Goal: Transaction & Acquisition: Purchase product/service

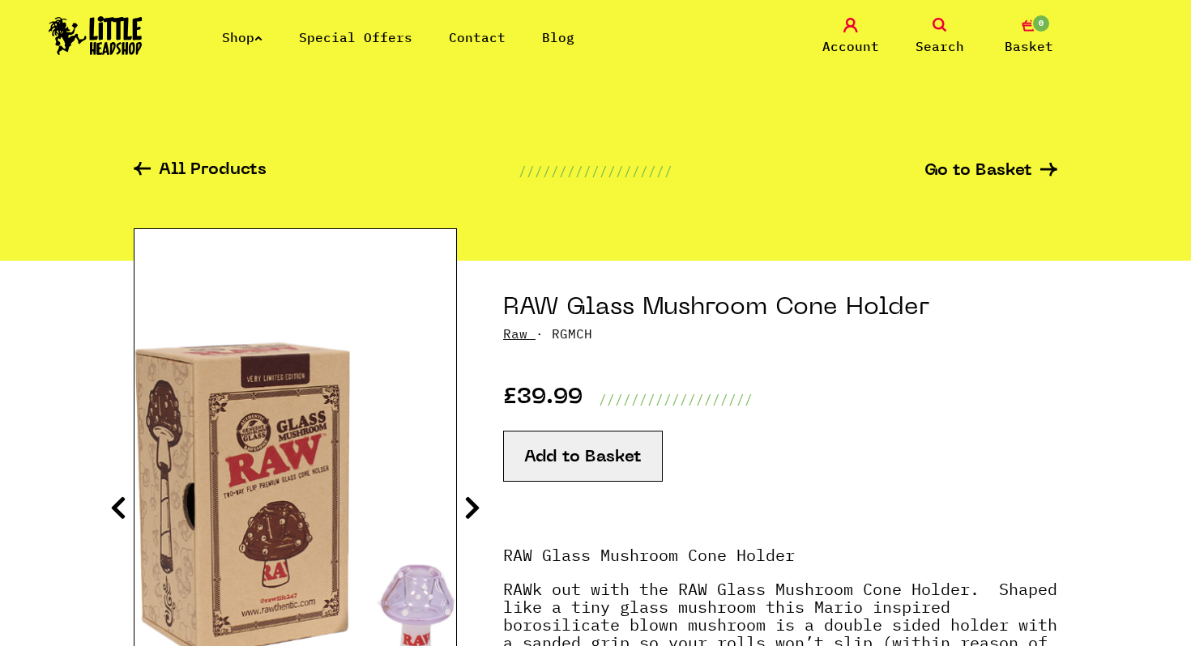
click at [825, 215] on div "All Products /////////////////// Go to Basket" at bounding box center [595, 180] width 923 height 162
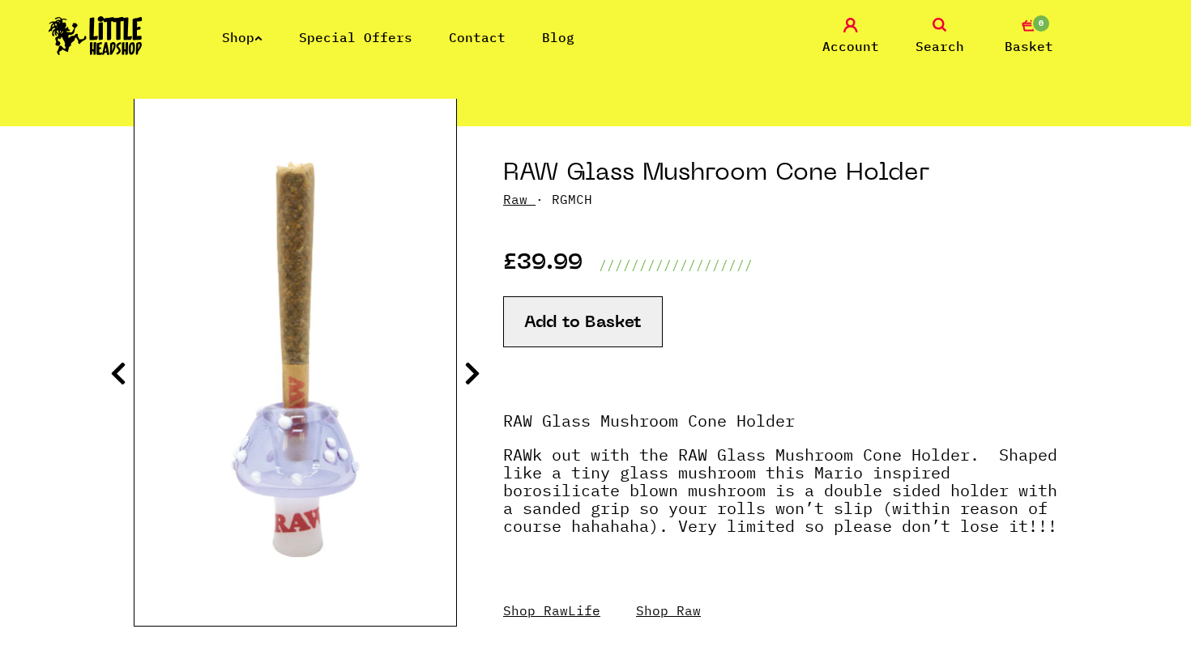
scroll to position [134, 0]
click at [126, 24] on img at bounding box center [96, 35] width 94 height 39
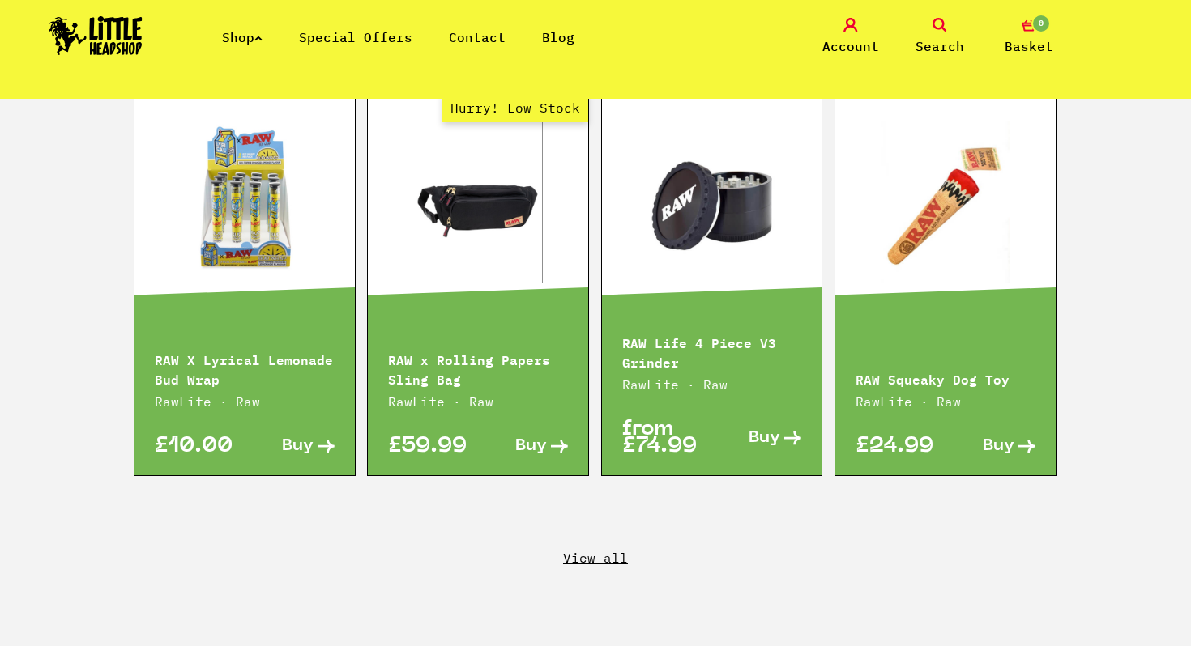
scroll to position [2672, 0]
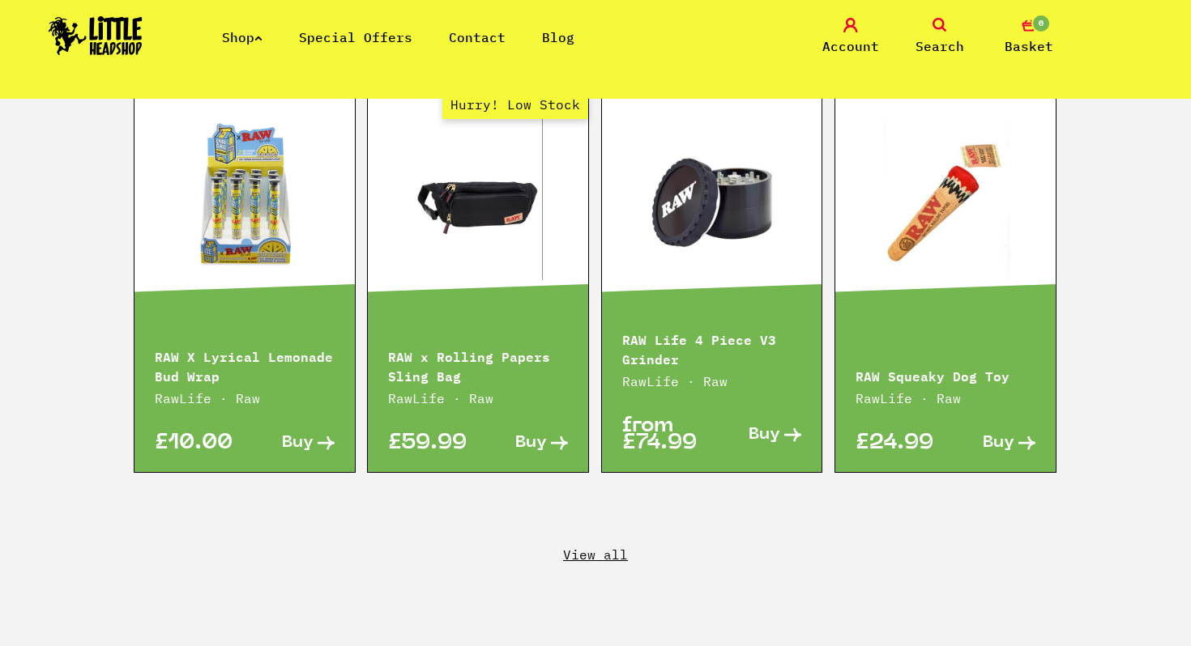
click at [577, 546] on link "View all" at bounding box center [595, 555] width 1191 height 18
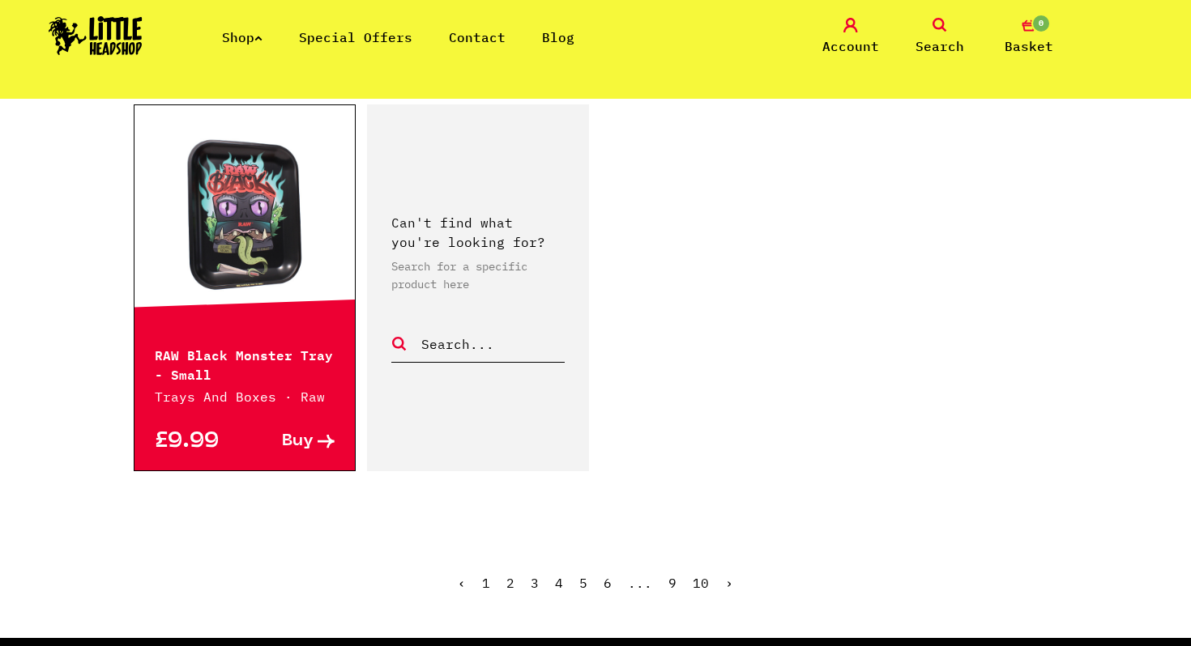
scroll to position [2736, 0]
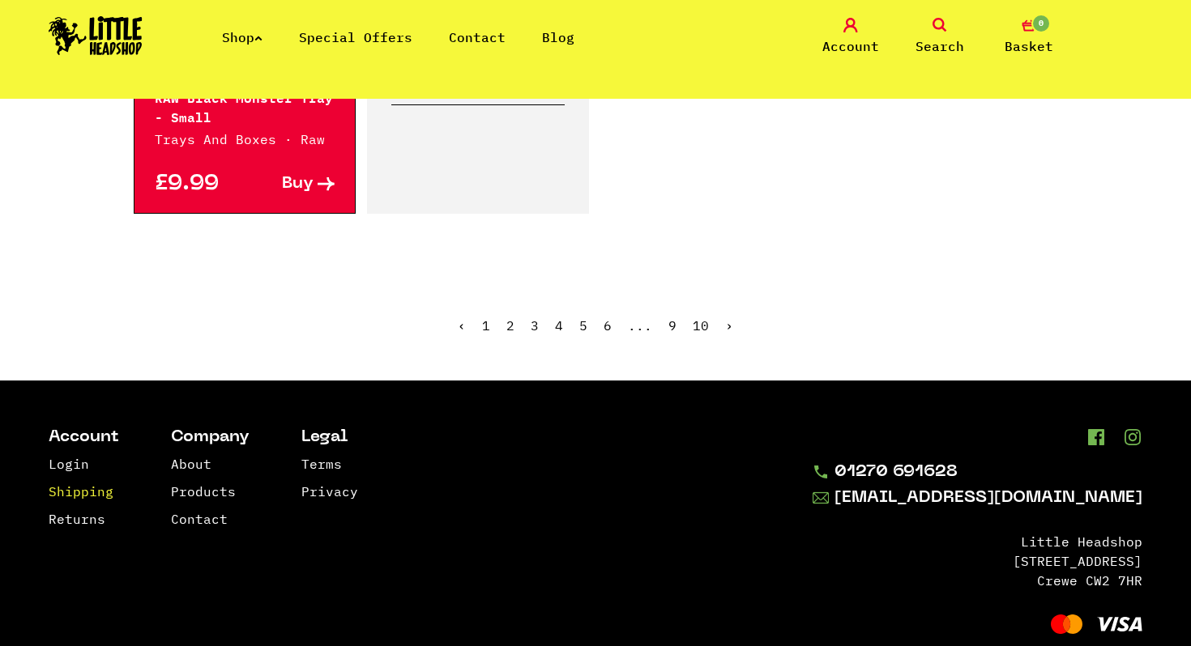
click at [96, 484] on link "Shipping" at bounding box center [81, 492] width 65 height 16
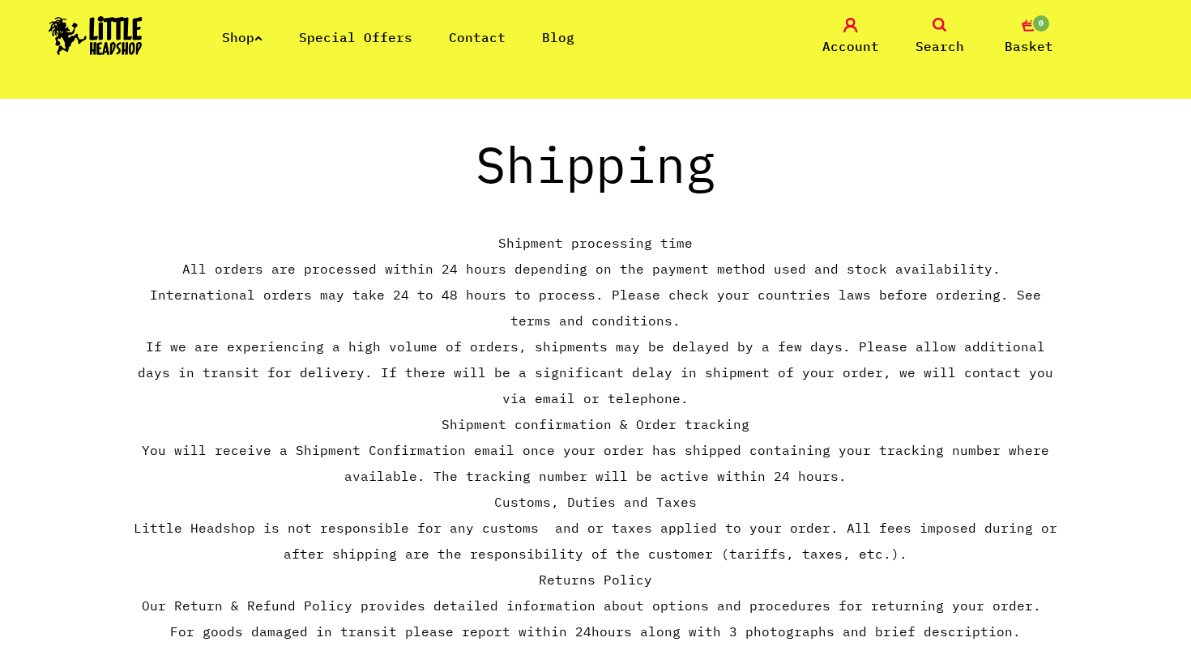
click at [238, 32] on link "Shop" at bounding box center [242, 37] width 41 height 16
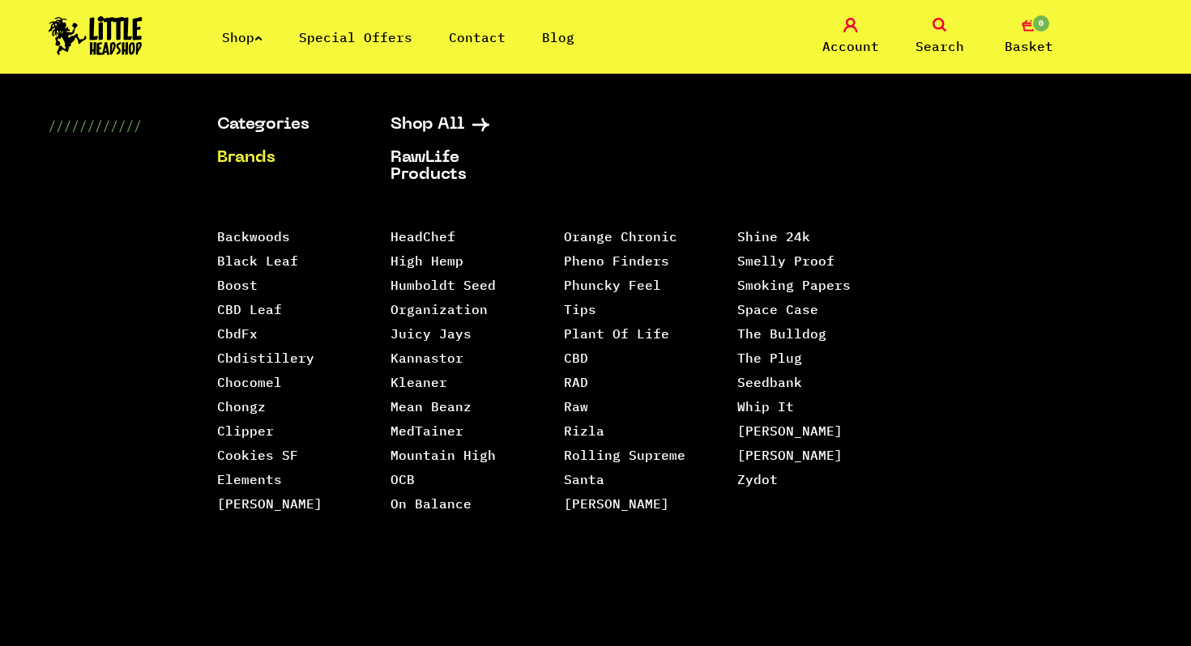
click at [587, 394] on li "Raw" at bounding box center [630, 406] width 133 height 24
click at [582, 399] on link "Raw" at bounding box center [576, 407] width 24 height 16
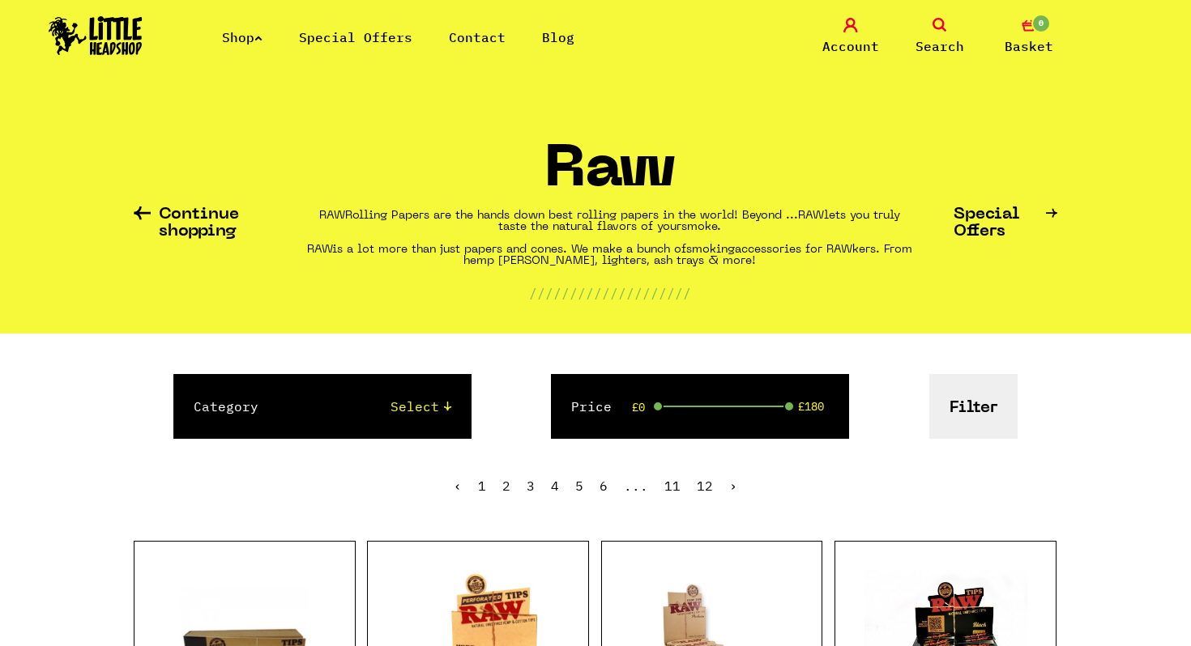
click at [260, 41] on link "Shop" at bounding box center [242, 37] width 41 height 16
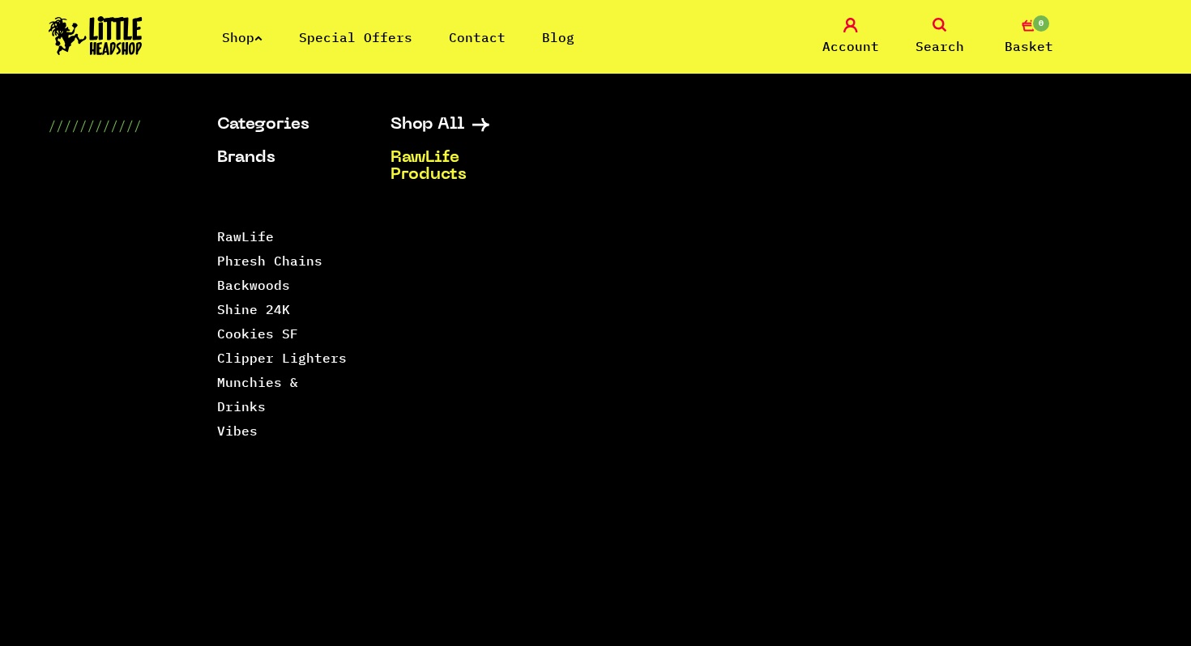
click at [442, 169] on link "RawLife Products" at bounding box center [456, 167] width 133 height 34
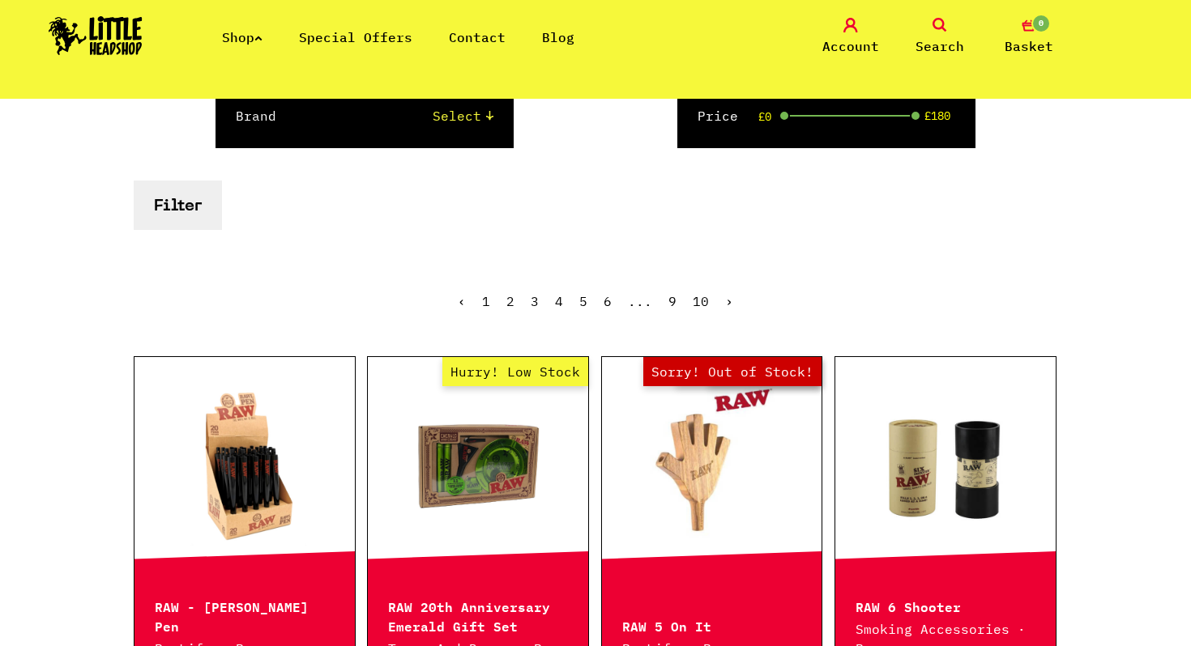
scroll to position [162, 0]
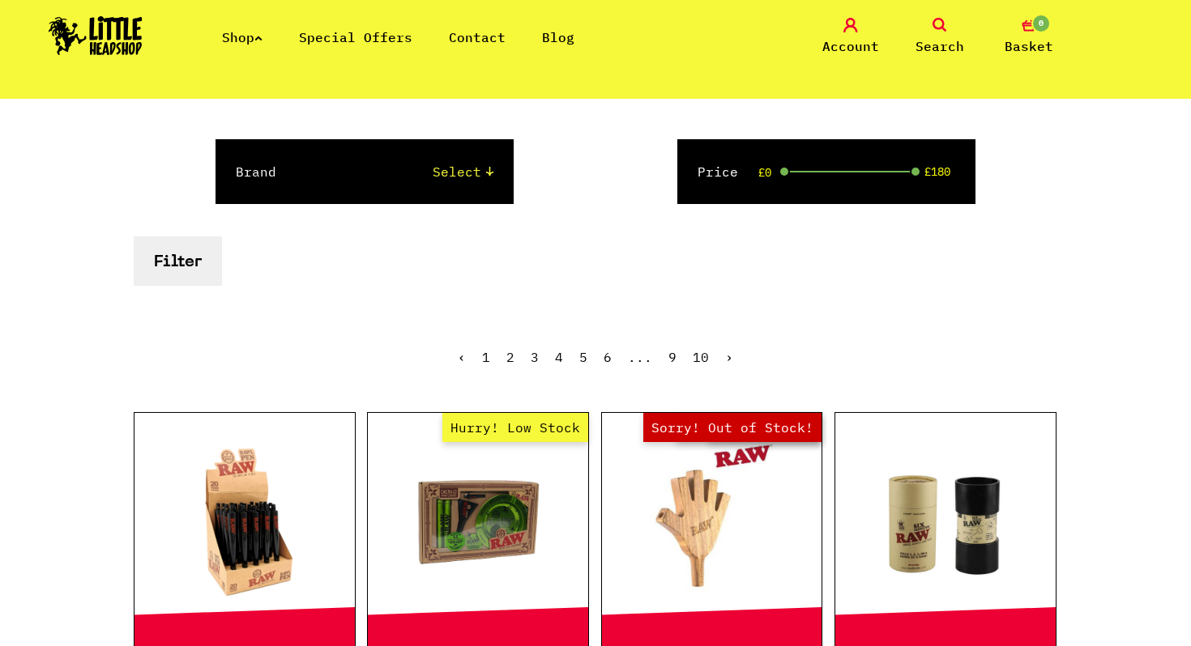
click at [192, 272] on button "Filter" at bounding box center [178, 261] width 88 height 49
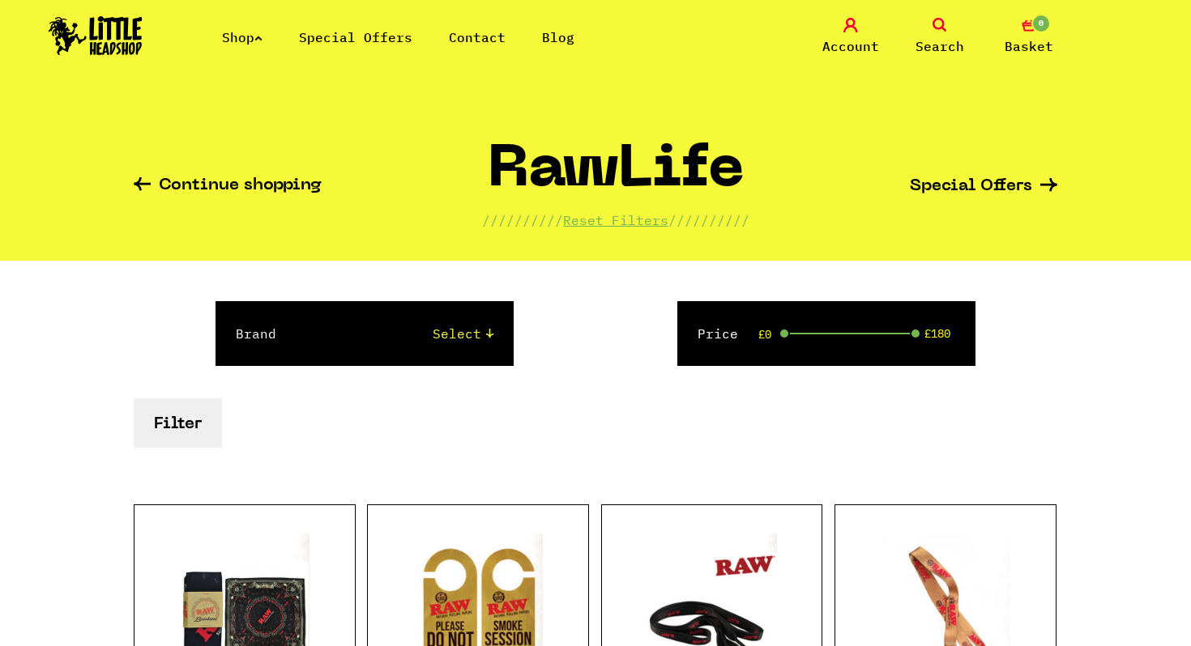
click at [174, 404] on button "Filter" at bounding box center [178, 423] width 88 height 49
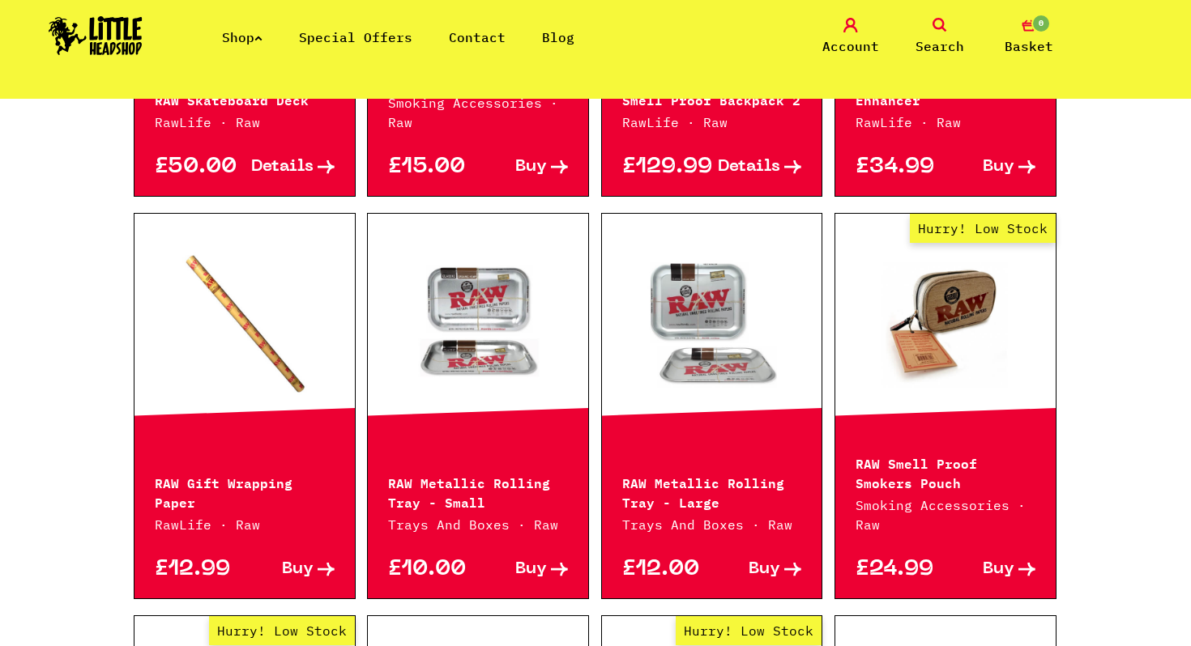
scroll to position [4642, 0]
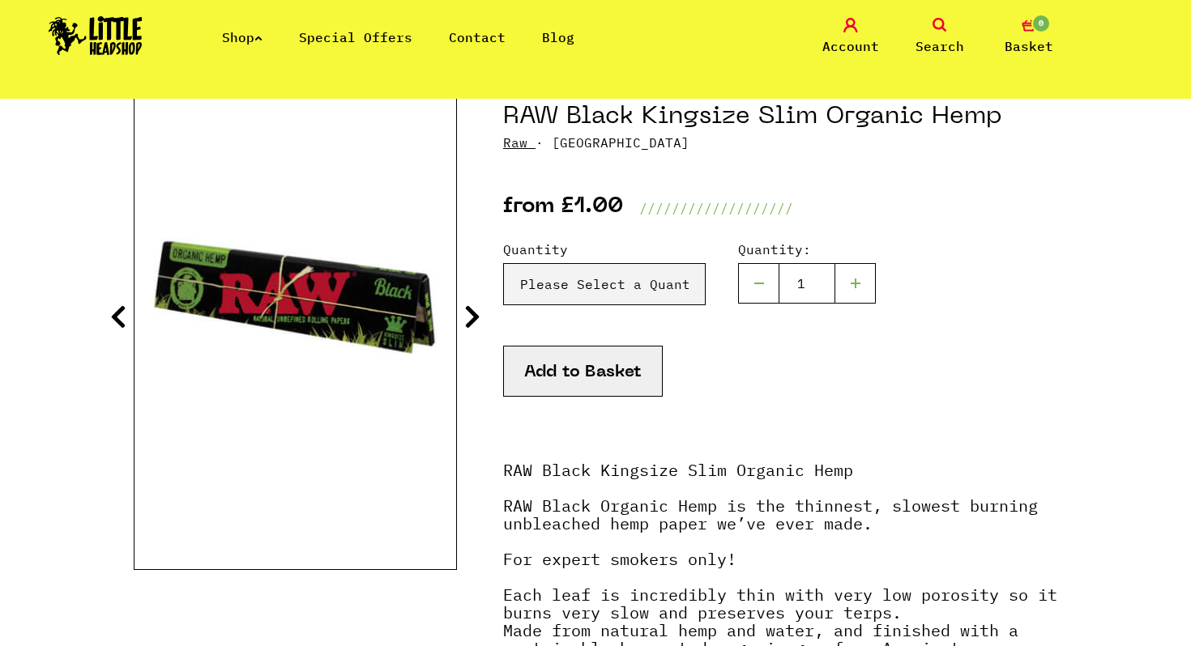
scroll to position [194, 0]
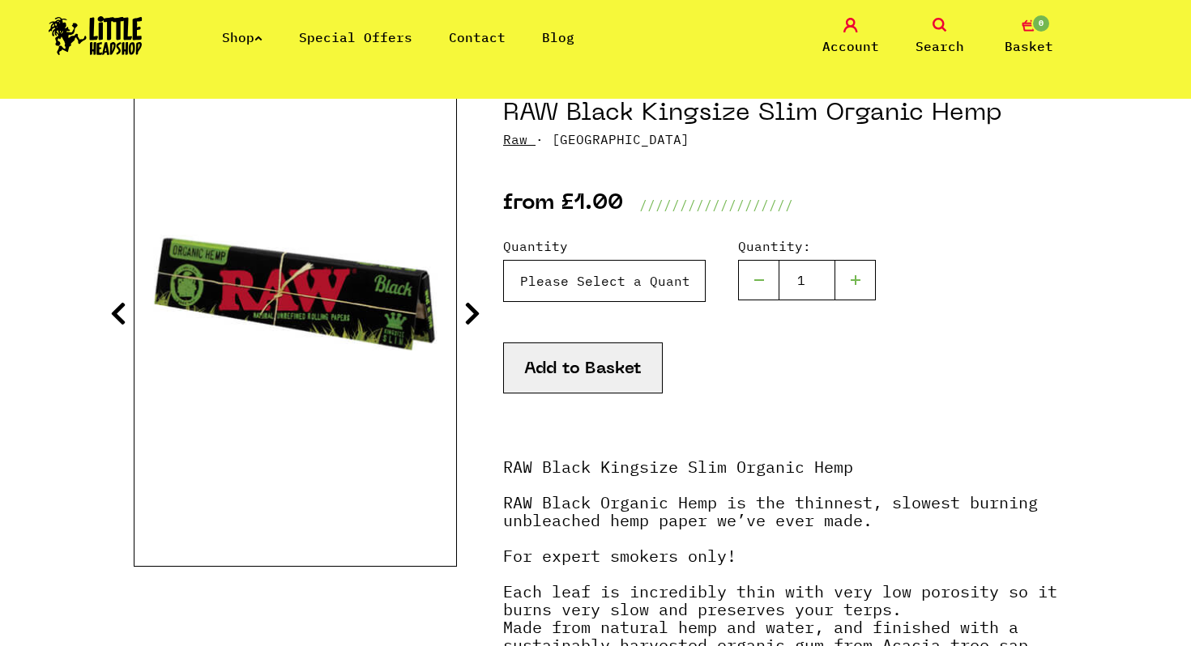
click at [591, 283] on select "Please Select a Quantity X 1 - £1.00 X 6 - £5.00 X 50 (Full Box) - £34.99" at bounding box center [604, 281] width 203 height 42
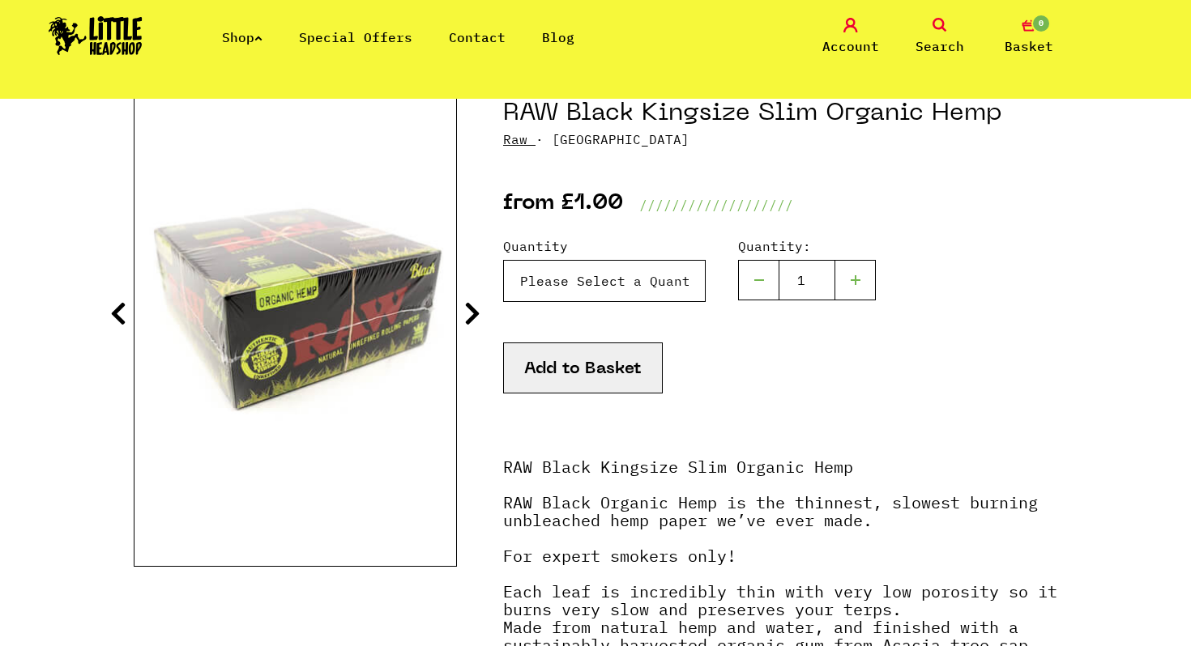
select select "1132"
click at [621, 379] on button "Add to Basket" at bounding box center [583, 368] width 160 height 51
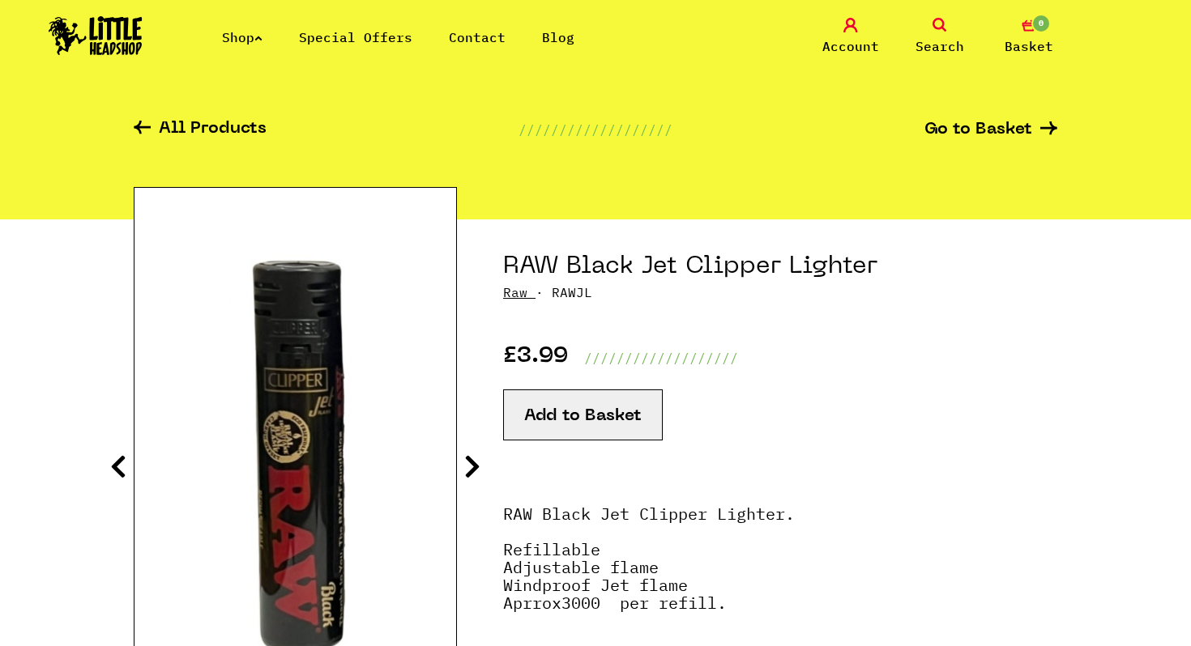
scroll to position [24, 0]
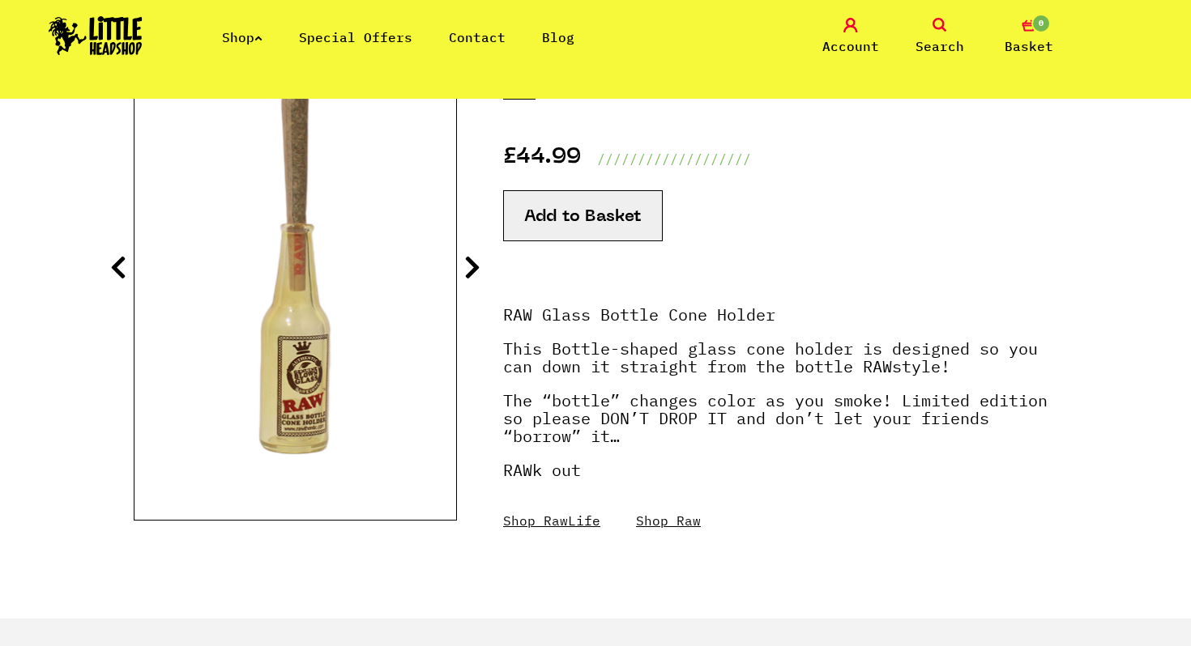
scroll to position [245, 0]
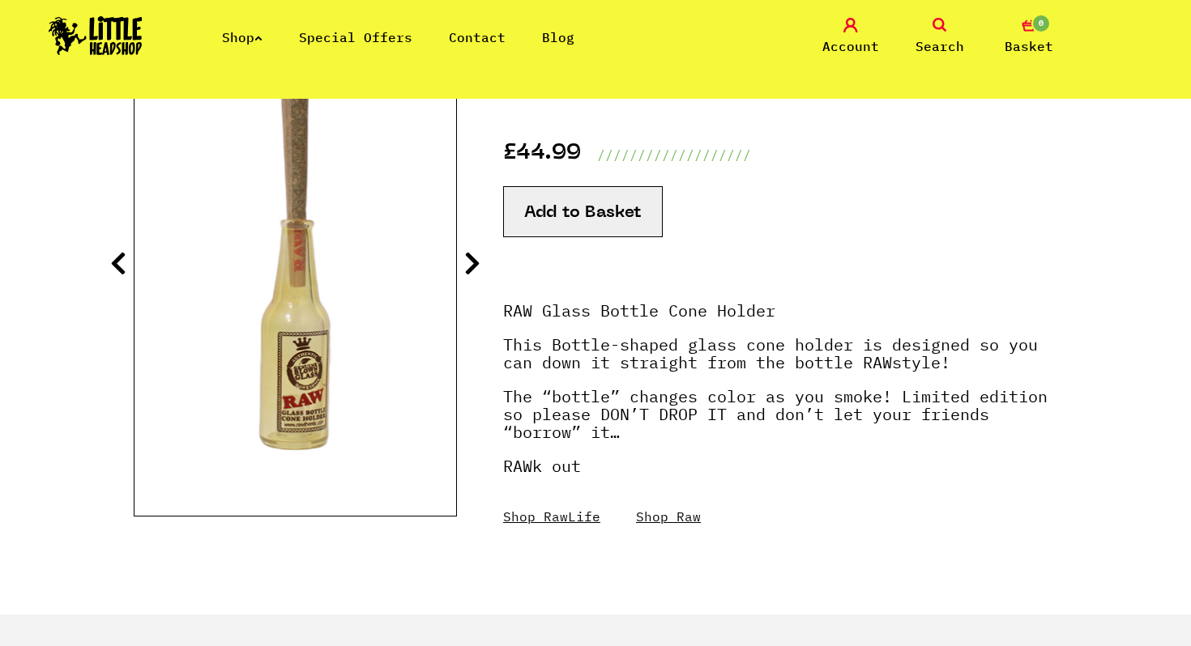
click at [478, 263] on icon at bounding box center [472, 263] width 16 height 26
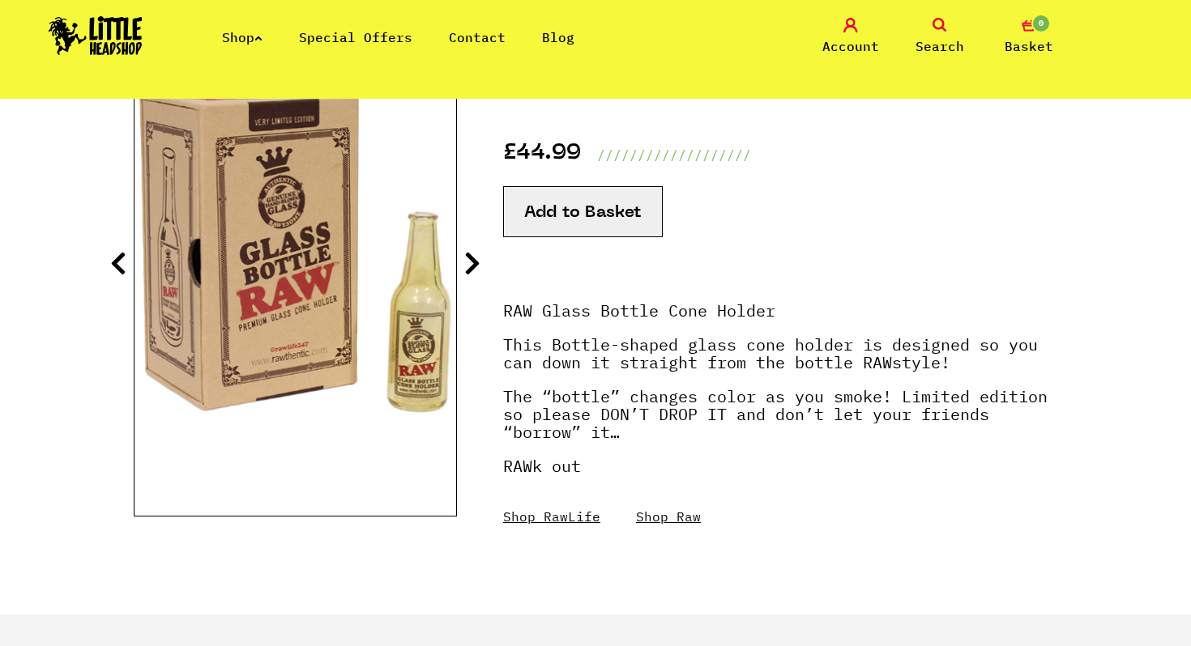
click at [478, 263] on icon at bounding box center [472, 263] width 16 height 26
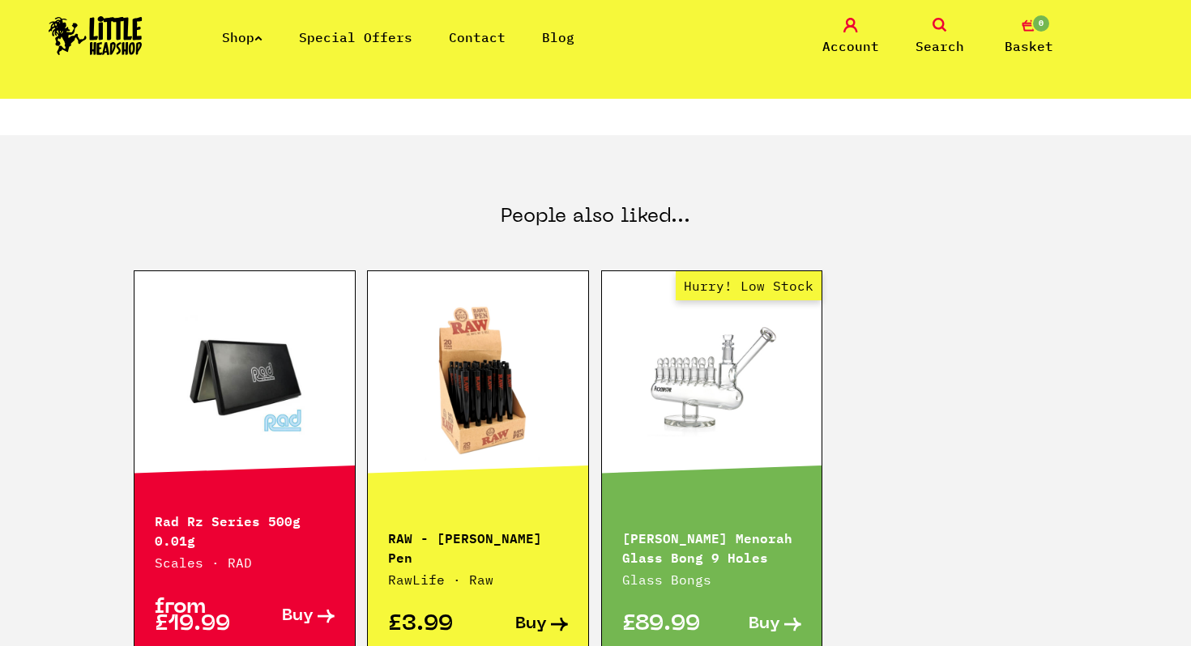
scroll to position [725, 0]
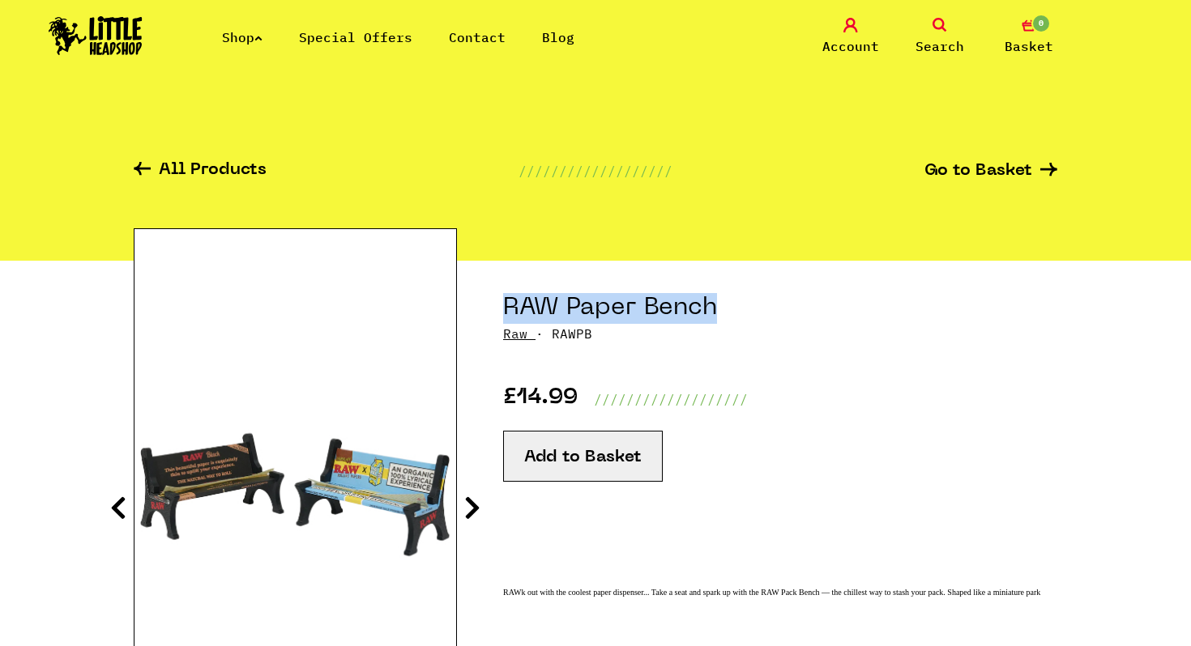
drag, startPoint x: 727, startPoint y: 311, endPoint x: 463, endPoint y: 290, distance: 264.9
click at [463, 290] on section "RAW Paper Bench Raw · RAWPB £14.99 /////////////////// Add to Basket" at bounding box center [595, 543] width 923 height 565
click at [145, 164] on icon at bounding box center [142, 169] width 17 height 14
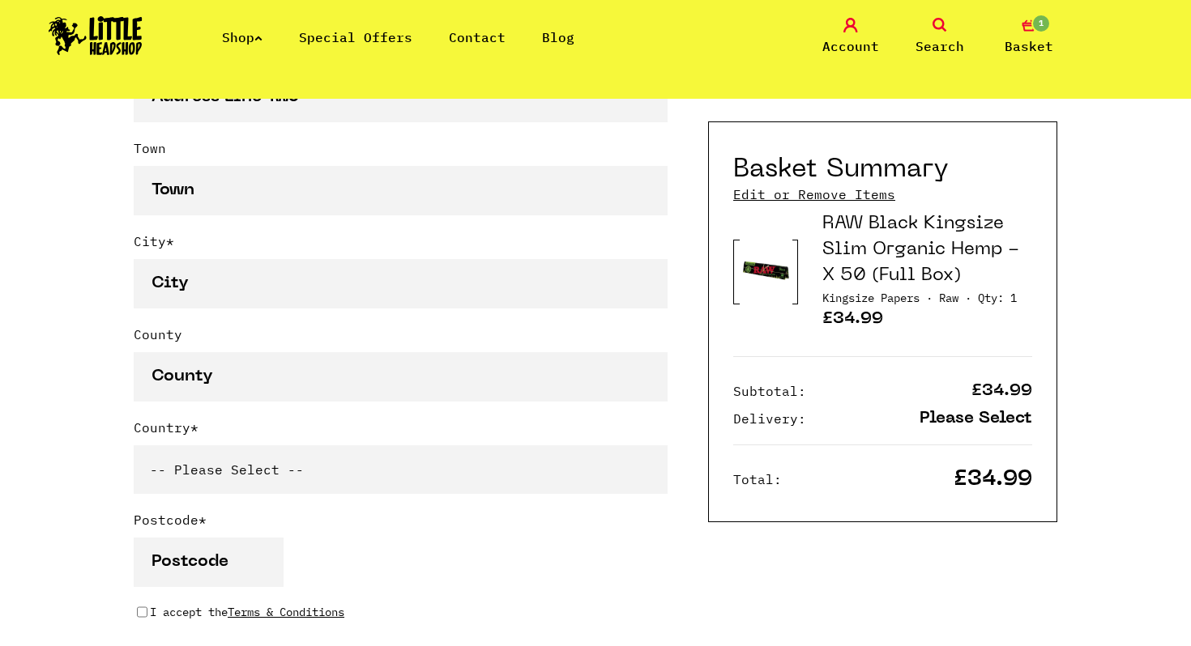
scroll to position [994, 0]
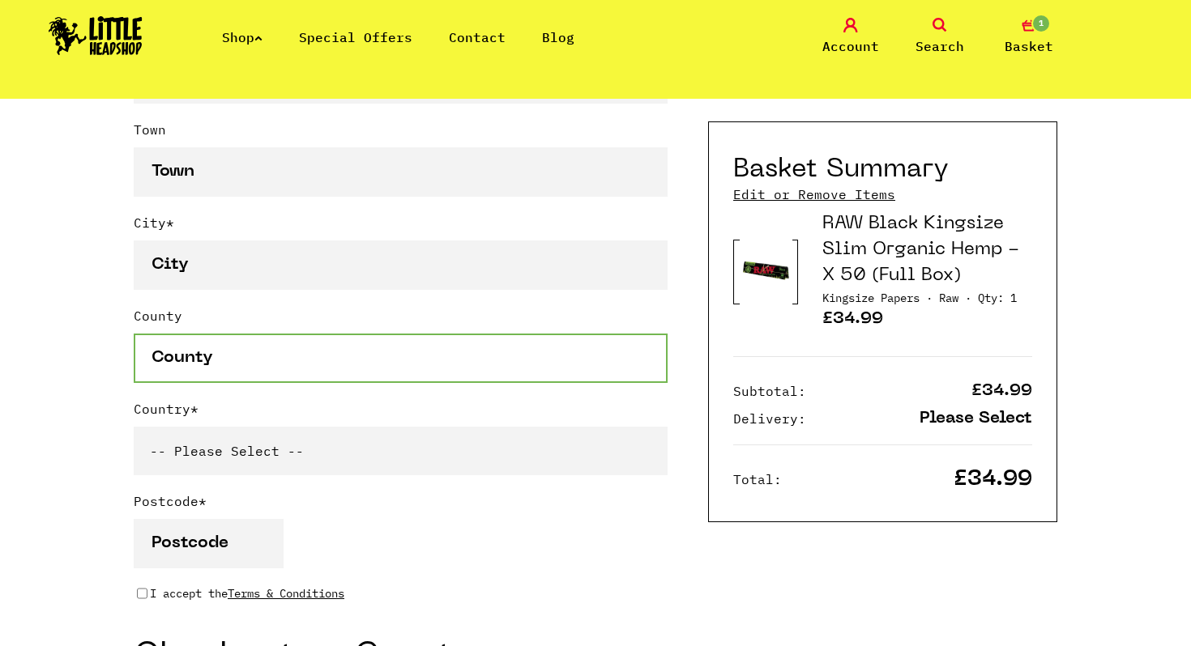
click at [522, 373] on input "County" at bounding box center [401, 358] width 534 height 49
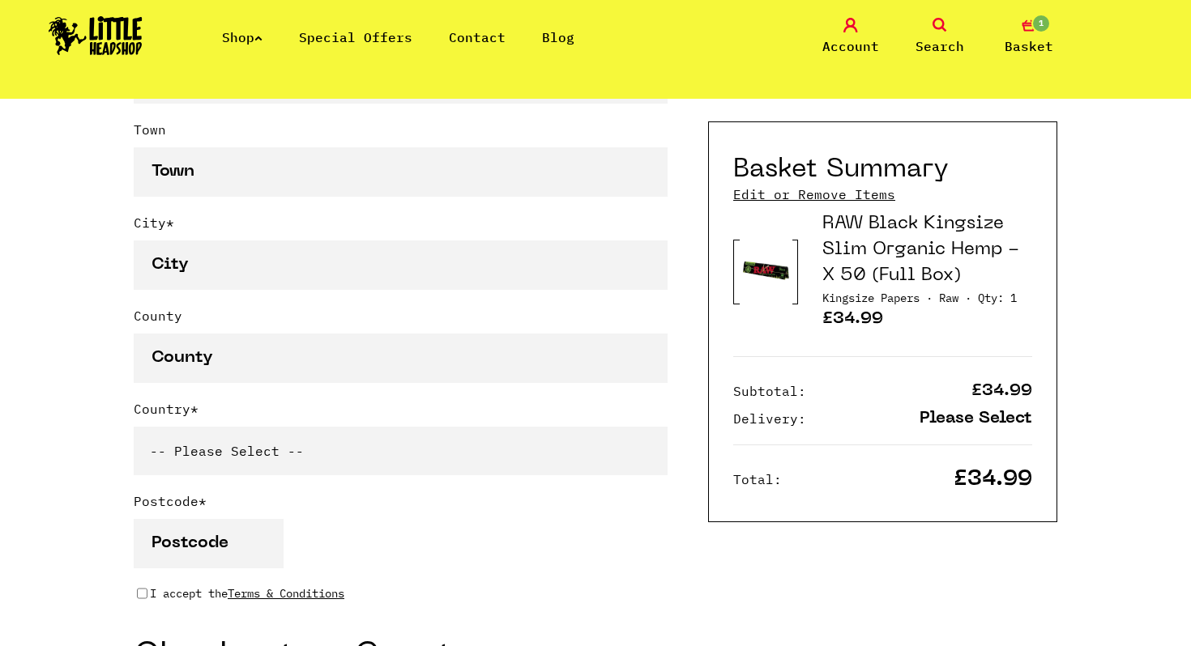
click at [427, 450] on select "-- Please Select -- [GEOGRAPHIC_DATA] [GEOGRAPHIC_DATA] [GEOGRAPHIC_DATA] [GEOG…" at bounding box center [401, 451] width 534 height 49
select select "292"
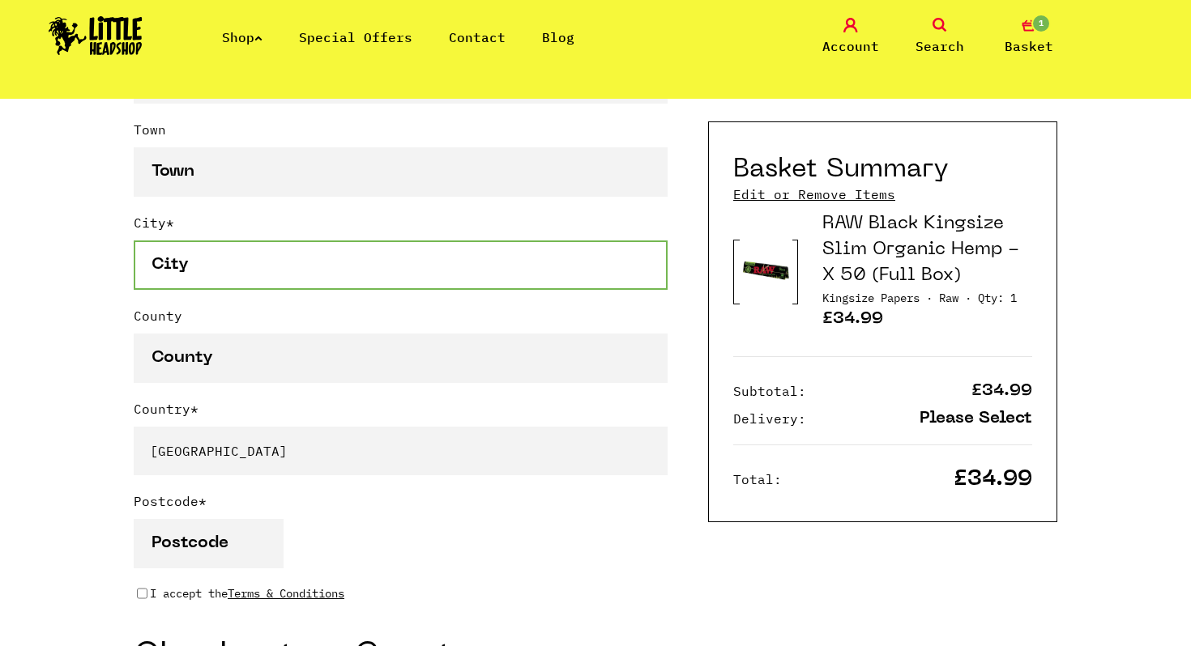
click at [193, 266] on input "City *" at bounding box center [401, 265] width 534 height 49
type input "[GEOGRAPHIC_DATA]"
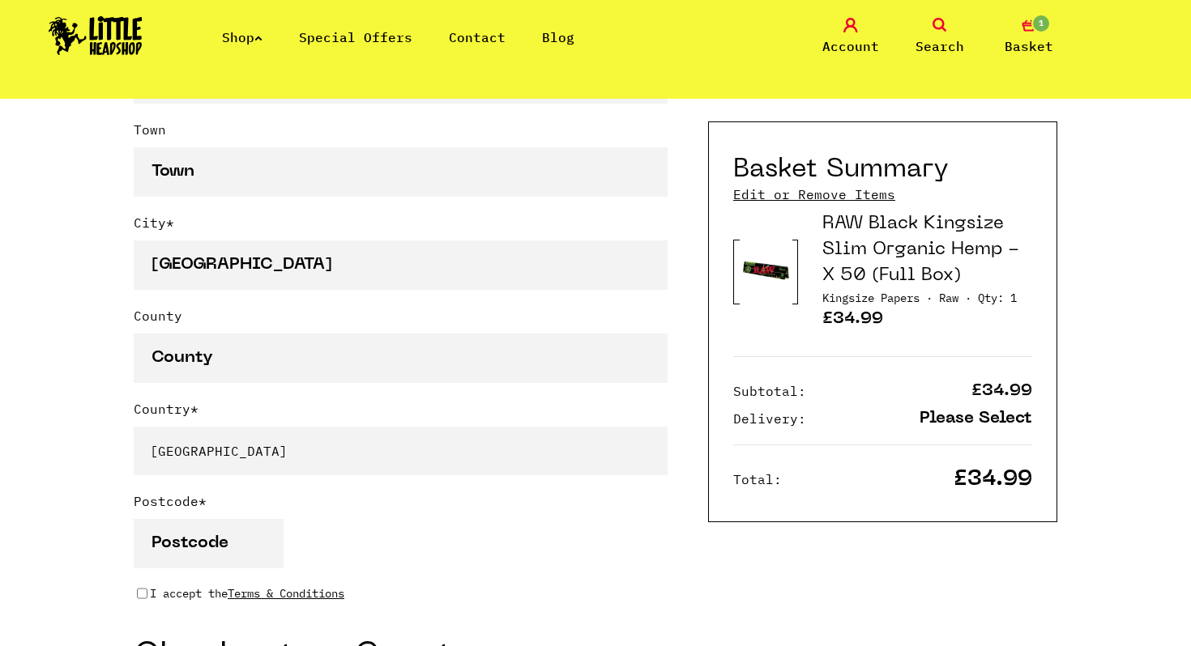
type input "[PERSON_NAME]"
type input "Wornall"
type input "1401, Block 4, Hassans Centenary Terraces,"
type input "[GEOGRAPHIC_DATA], [GEOGRAPHIC_DATA]"
type input "[GEOGRAPHIC_DATA]"
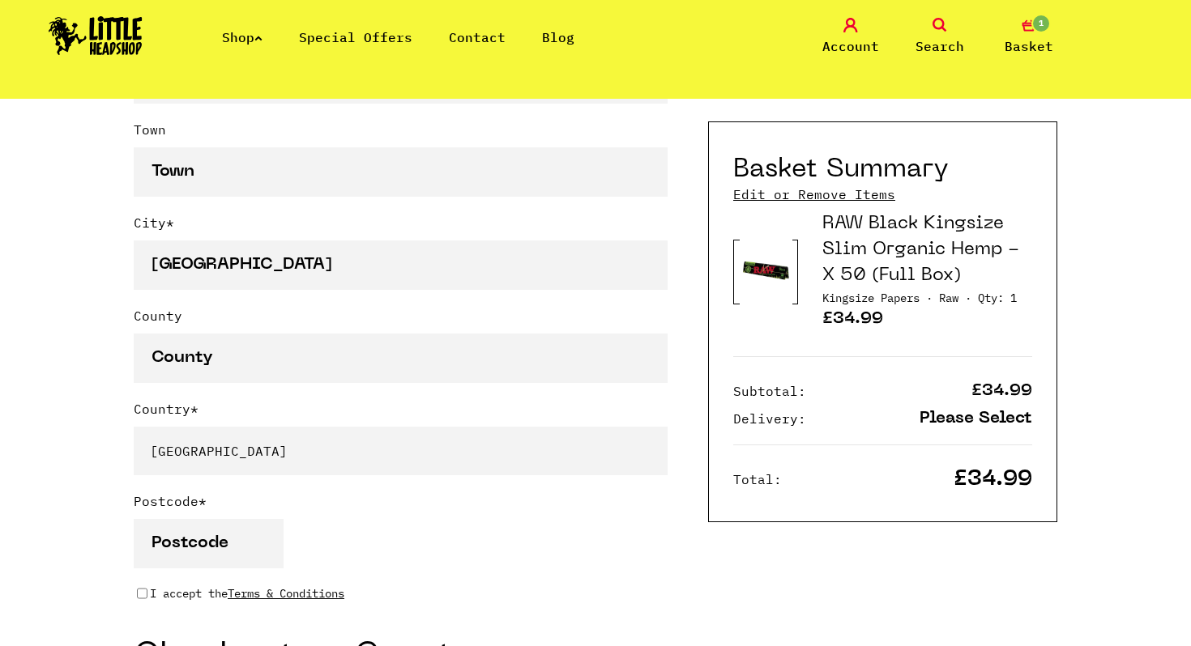
type input "GX11 1AA"
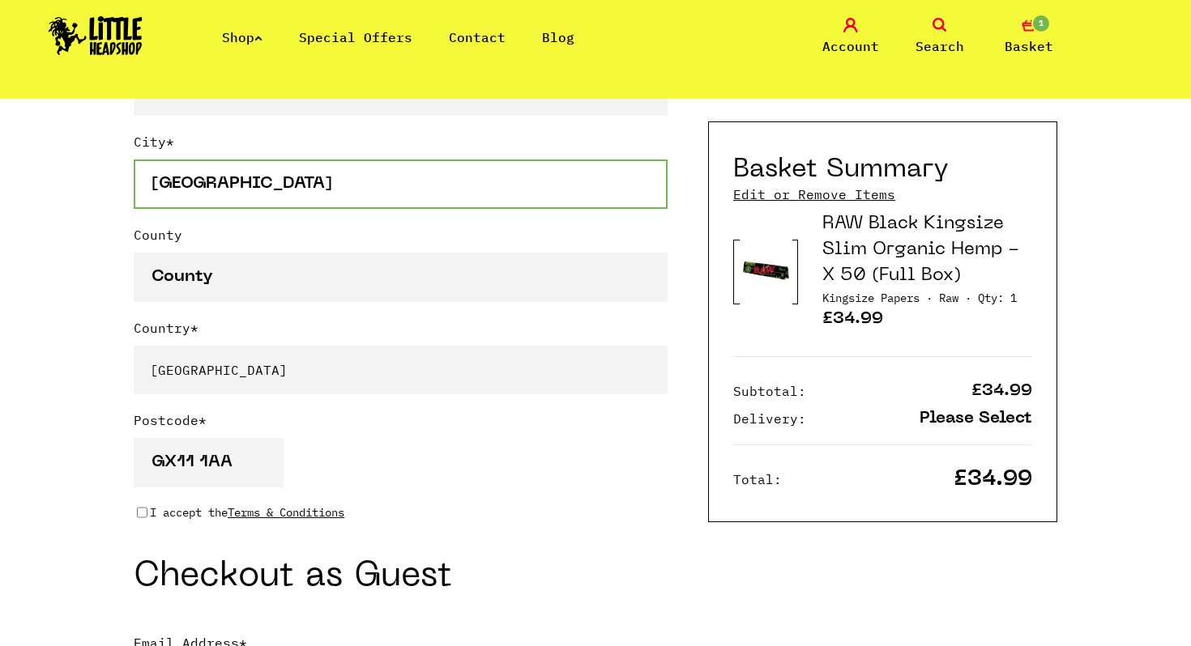
scroll to position [1102, 0]
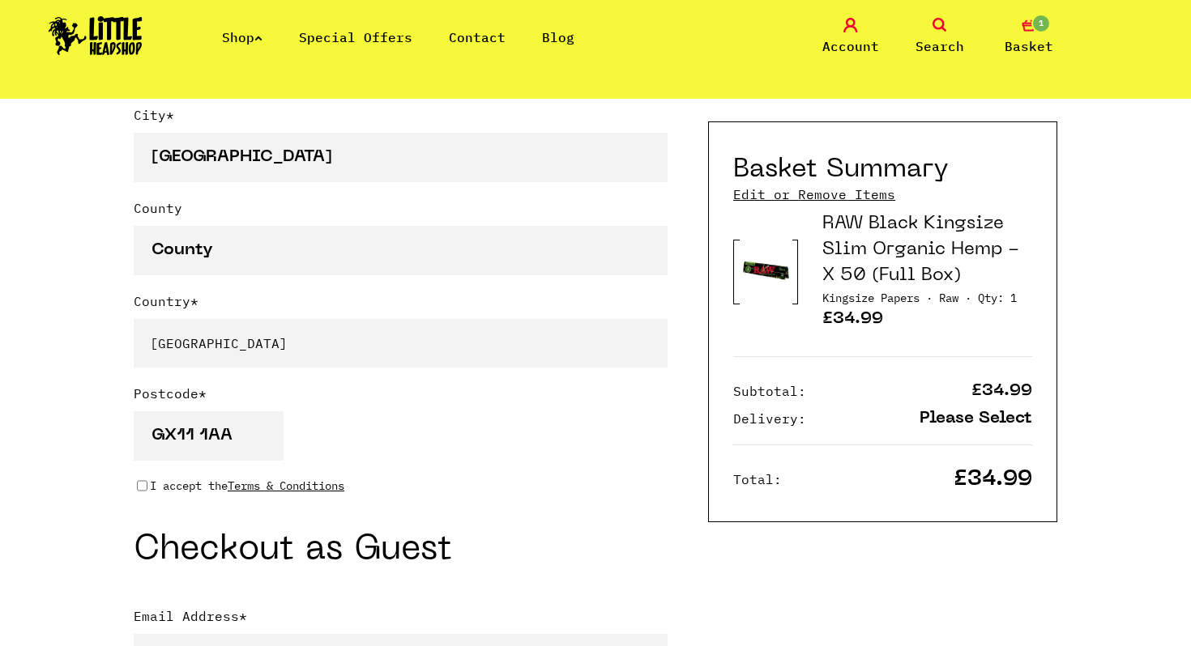
click at [140, 484] on input "I accept the Terms & Conditions" at bounding box center [142, 486] width 11 height 13
checkbox input "true"
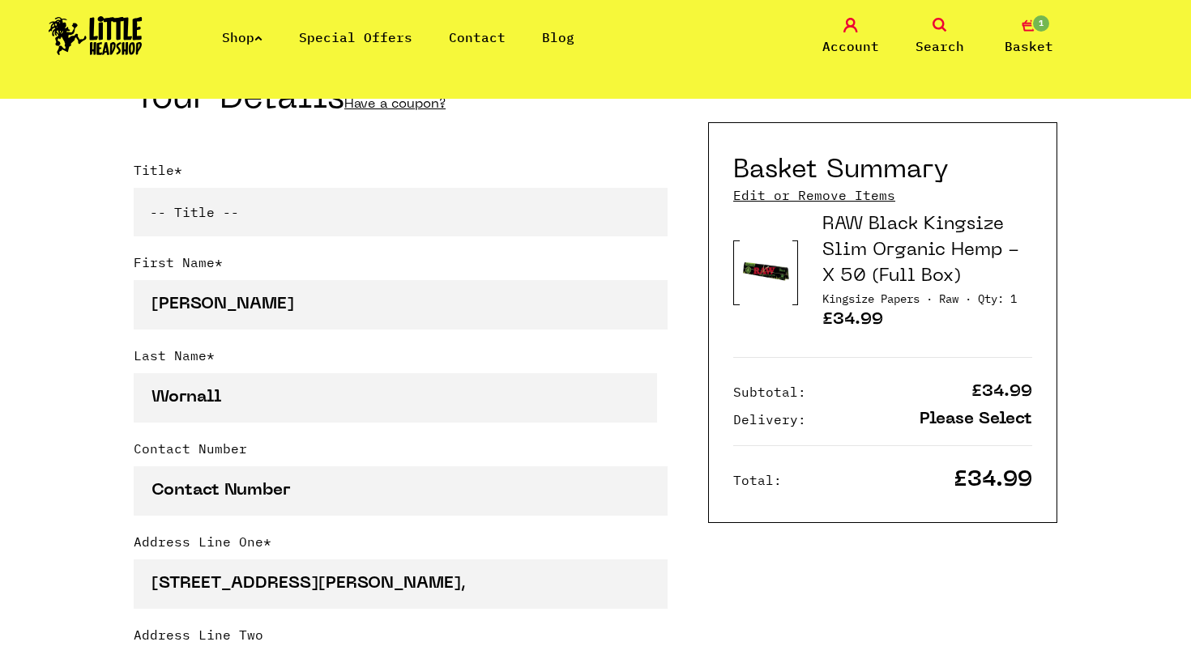
scroll to position [390, 0]
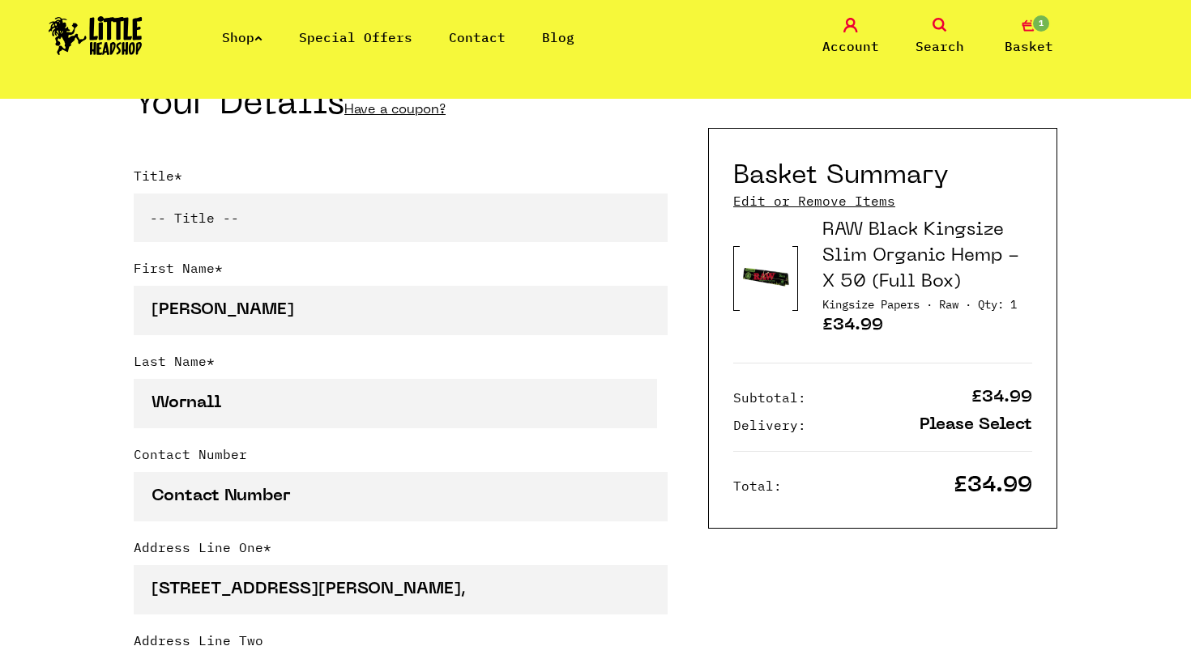
click at [195, 224] on select "-- Title -- Mr Mrs Ms Miss Dr Prof" at bounding box center [401, 218] width 534 height 49
select select "mr"
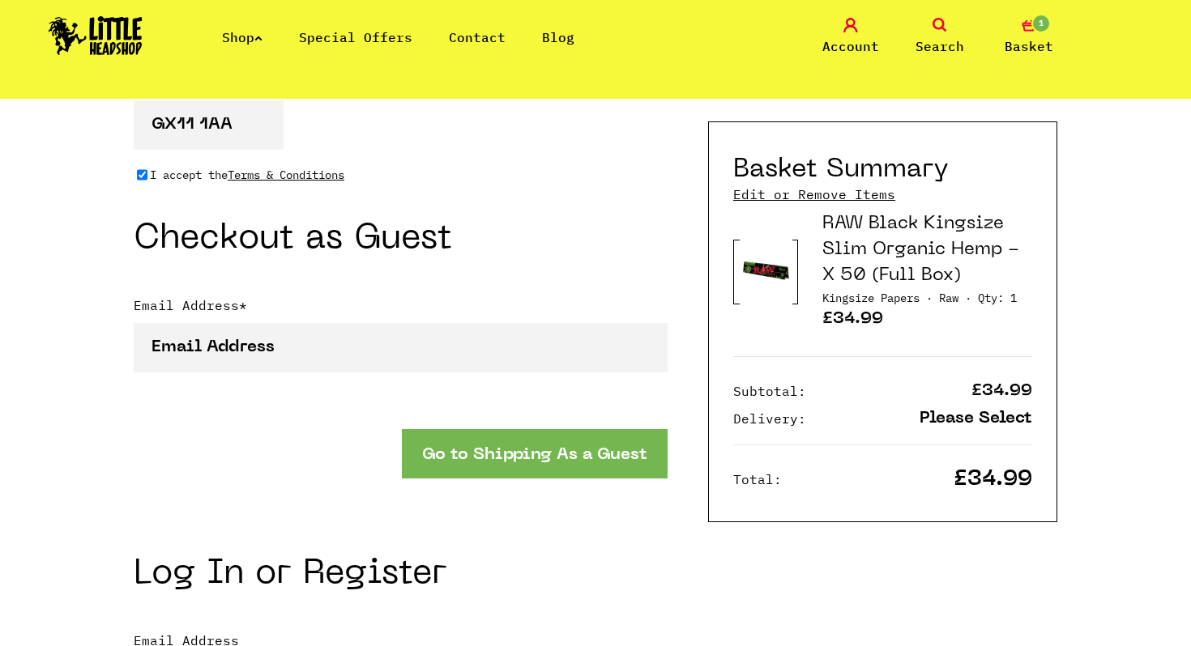
scroll to position [1443, 0]
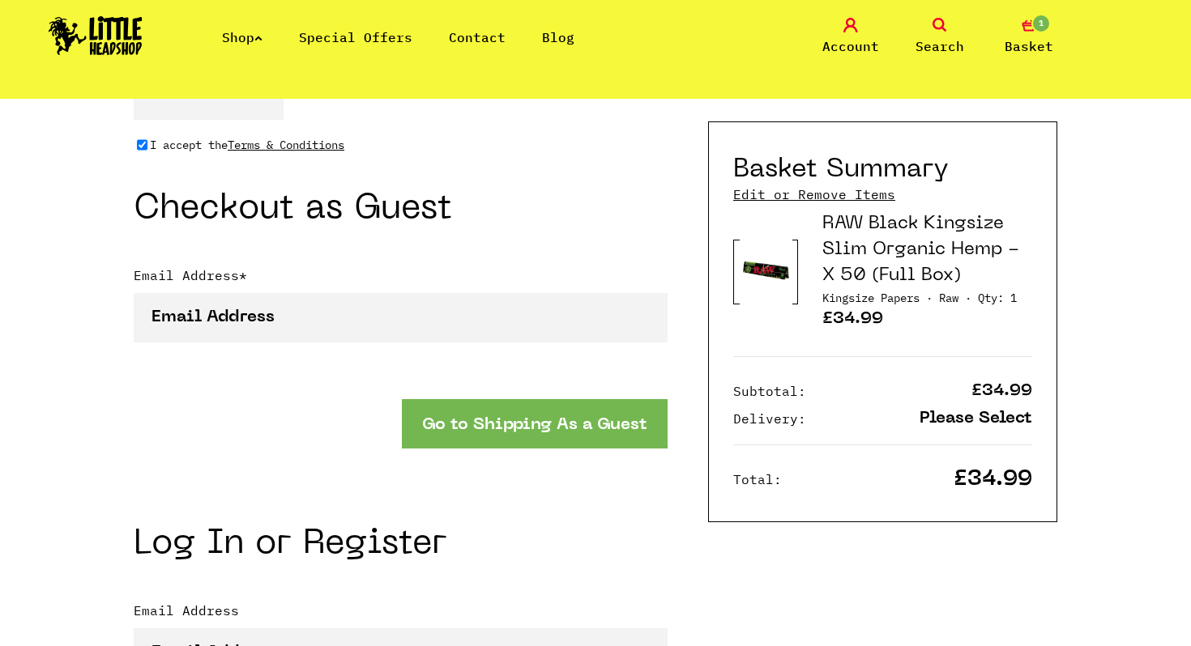
click at [471, 434] on button "Go to Shipping As a Guest" at bounding box center [535, 423] width 266 height 49
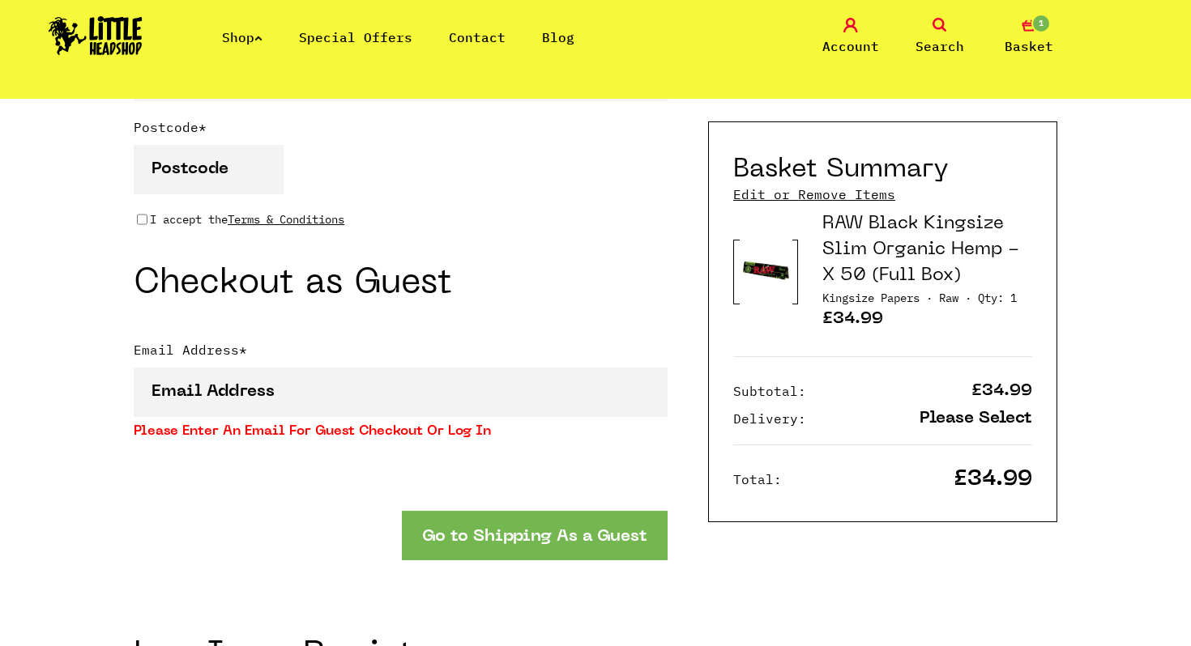
scroll to position [1370, 0]
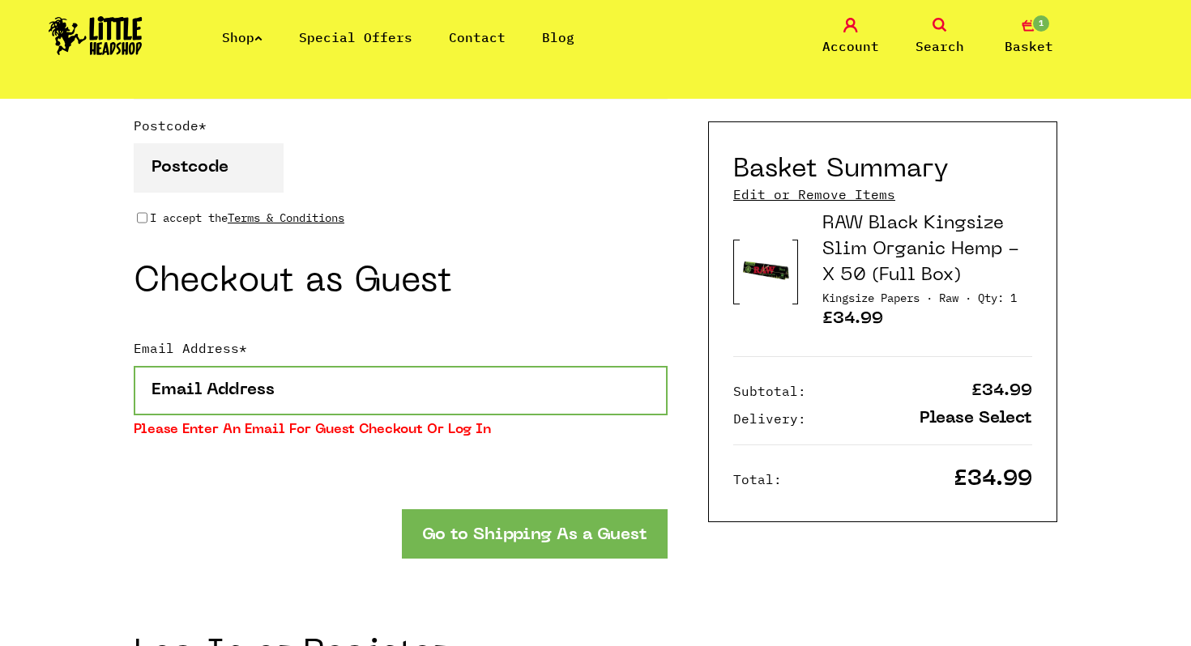
click at [407, 392] on input "Email Address *" at bounding box center [401, 390] width 534 height 49
type input "[EMAIL_ADDRESS][DOMAIN_NAME]"
type input "Aidan"
type input "Wornall"
type input "54007309"
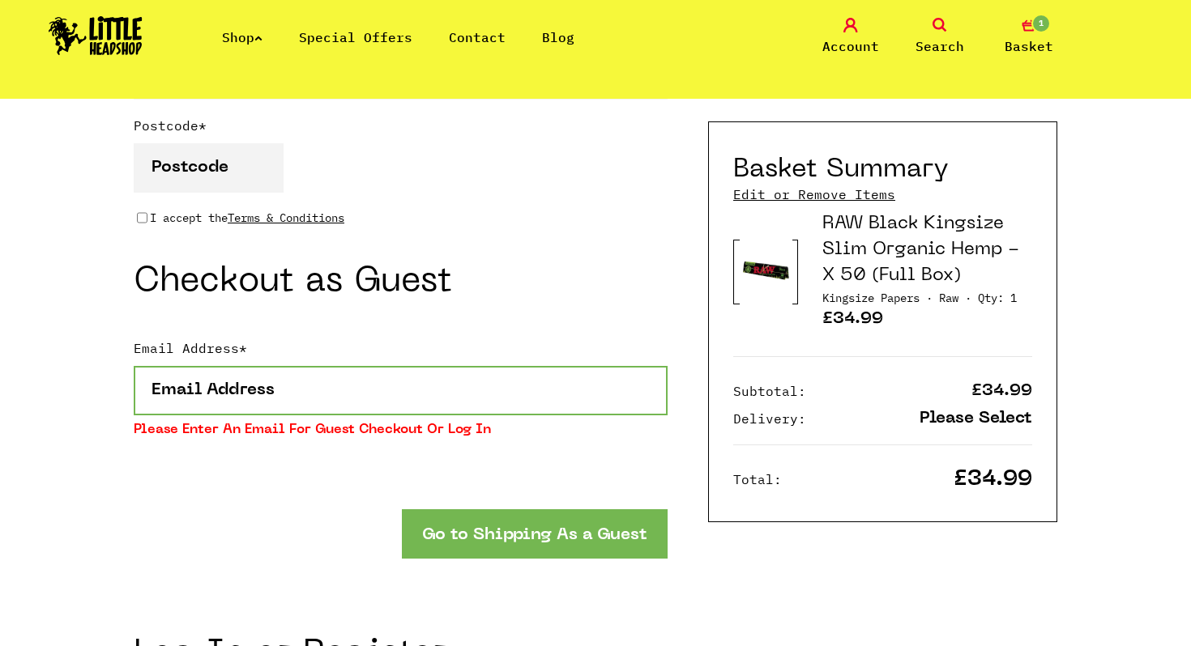
type input "1401, Block 4, Hassans Centenary Terraces, Eastern Beach Road, Gibraltar"
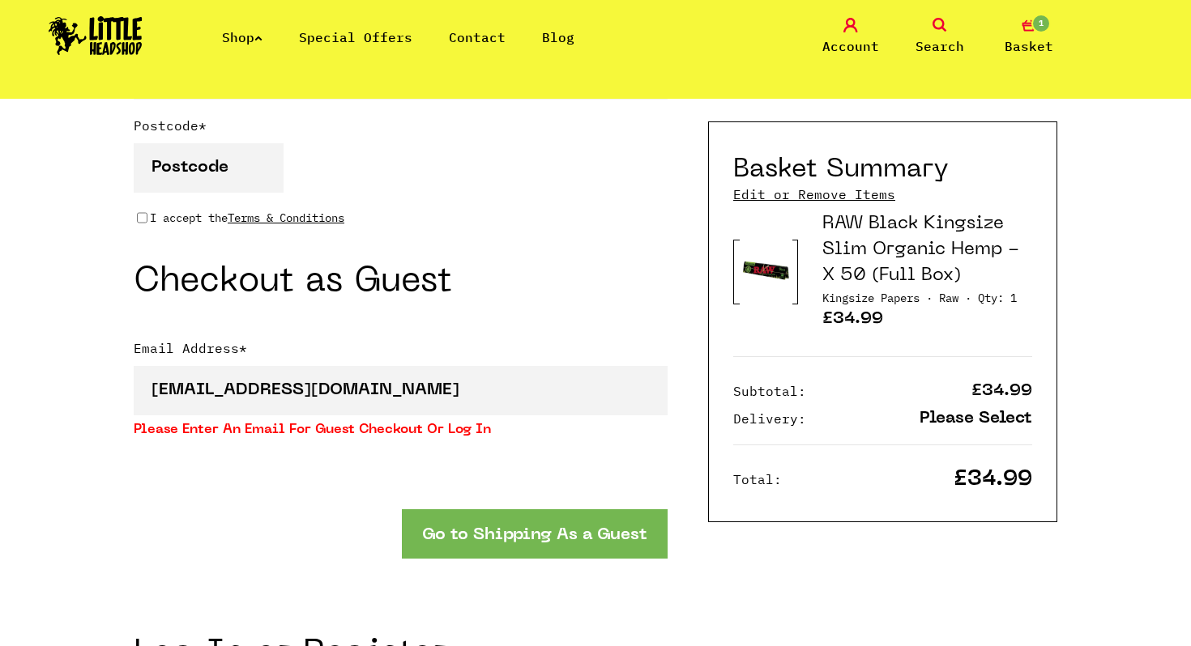
select select "292"
type input "GX11 1AA"
type input "aidanworn@hotmail.com"
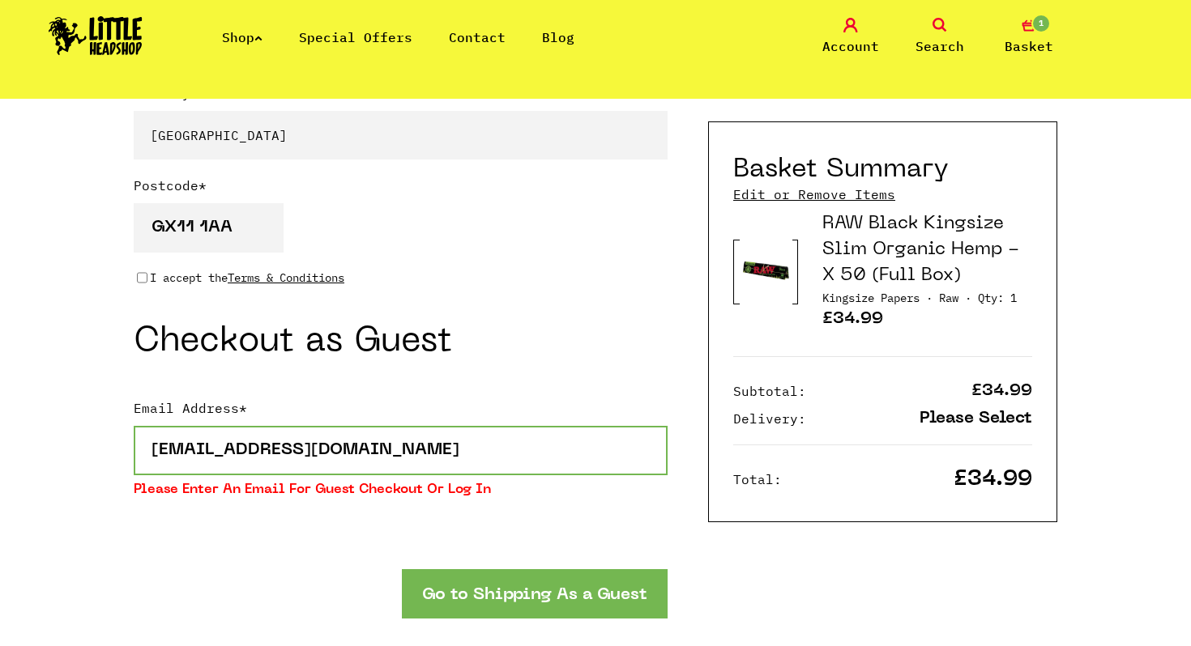
scroll to position [1292, 0]
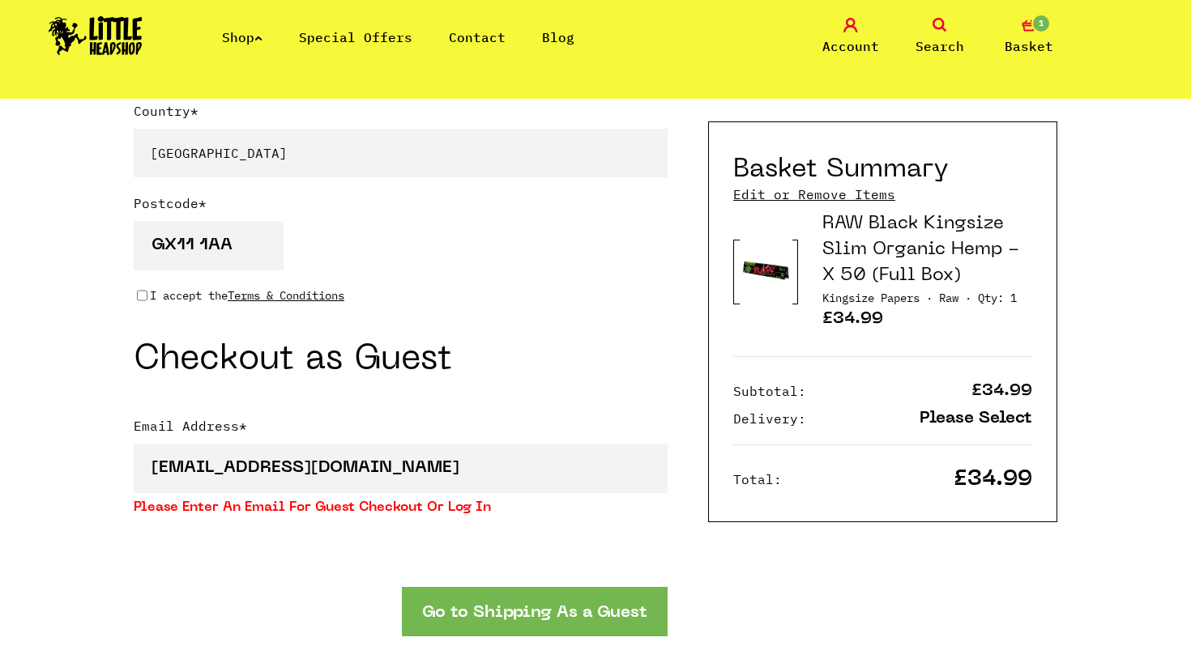
click at [140, 298] on input "I accept the Terms & Conditions" at bounding box center [142, 295] width 11 height 13
checkbox input "true"
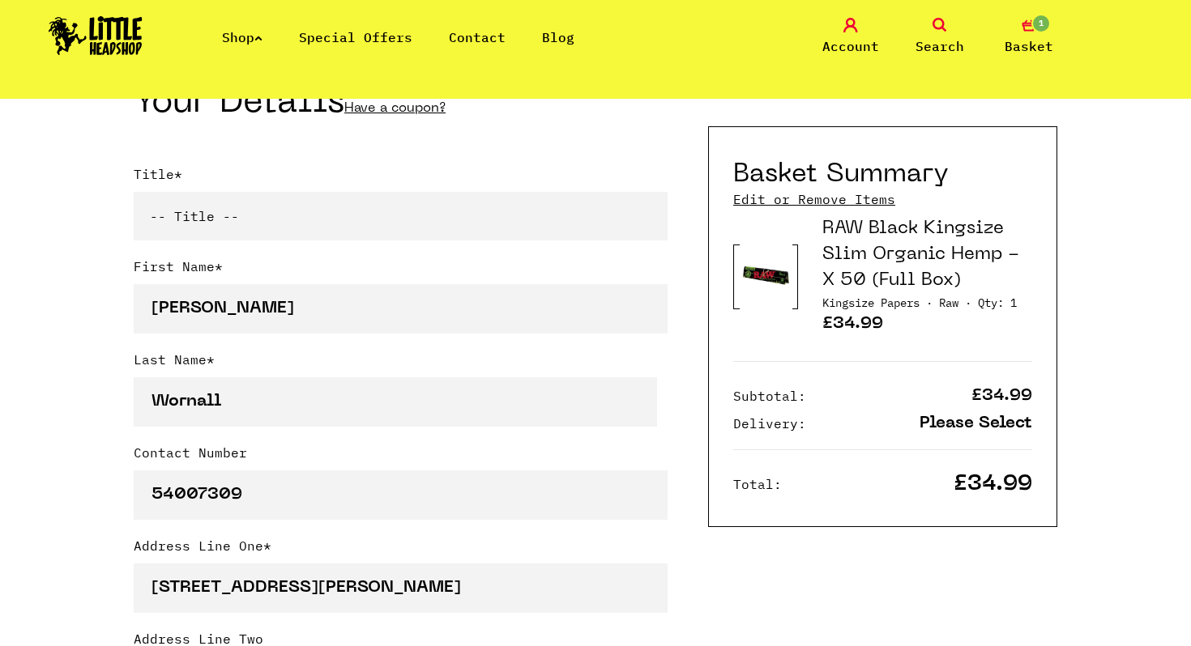
scroll to position [392, 0]
click at [175, 237] on select "-- Title -- Mr Mrs Ms Miss Dr Prof" at bounding box center [401, 215] width 534 height 49
select select "mr"
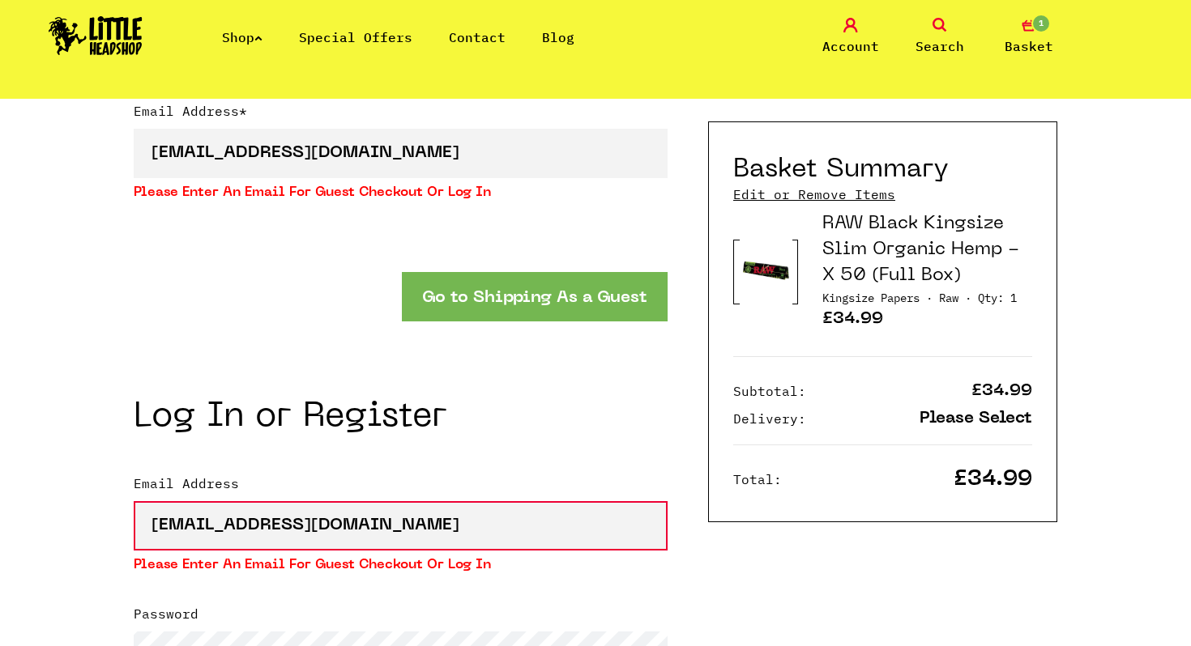
click at [417, 294] on button "Go to Shipping As a Guest" at bounding box center [535, 296] width 266 height 49
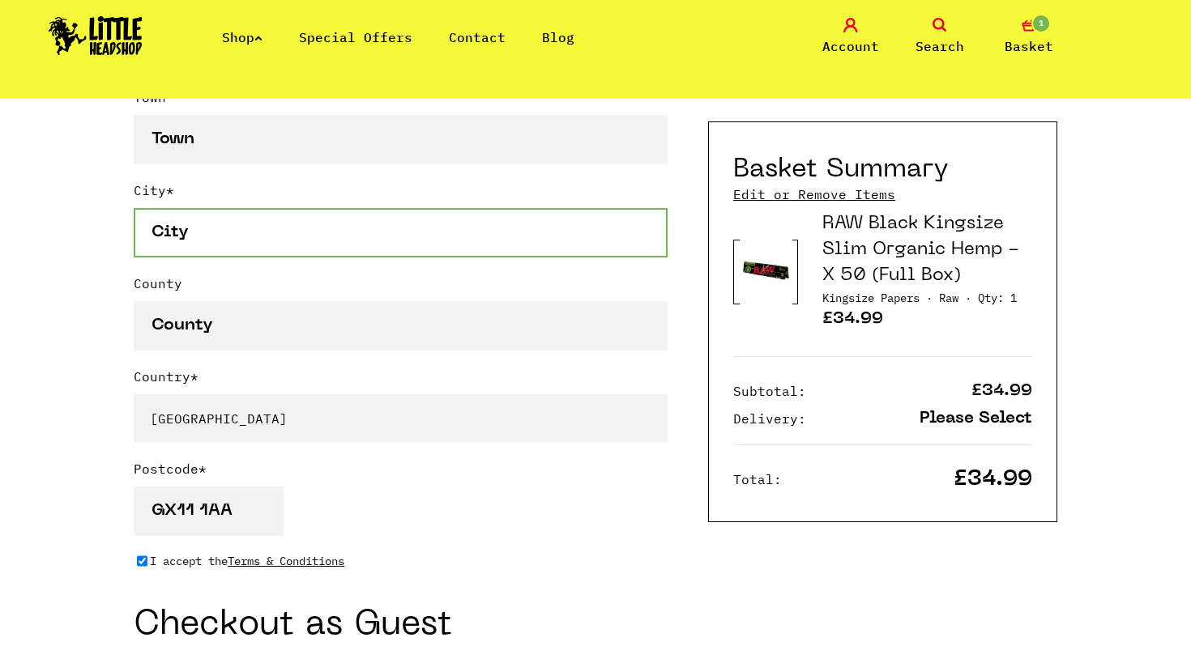
scroll to position [989, 0]
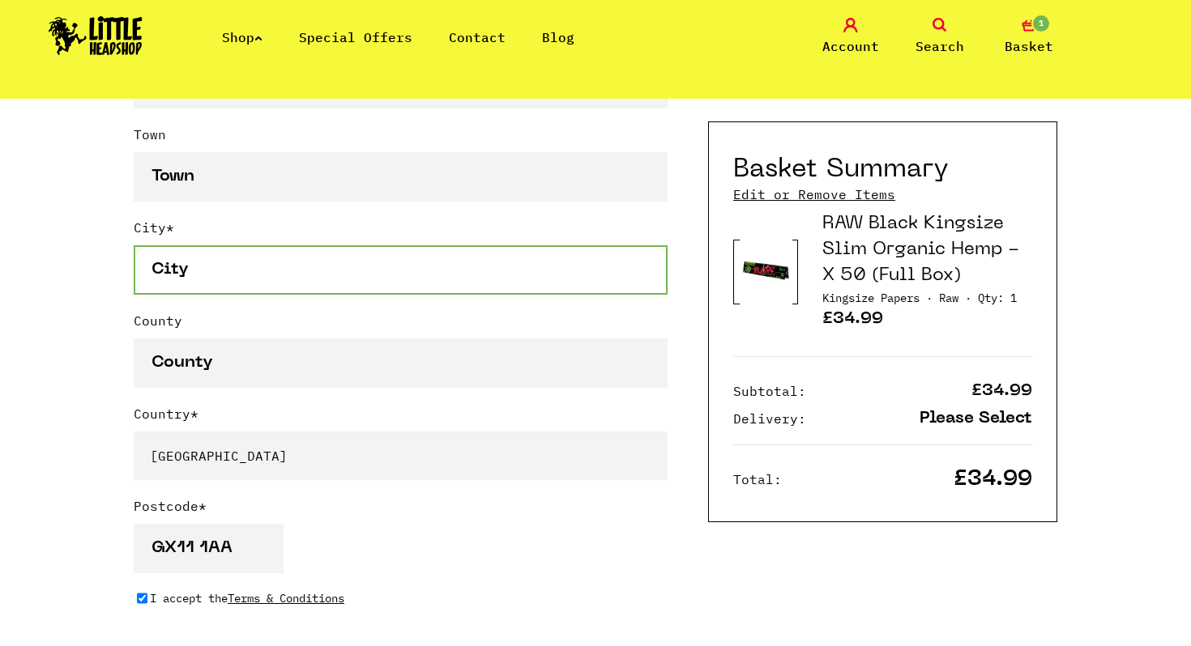
click at [305, 262] on input "City *" at bounding box center [401, 269] width 534 height 49
type input "Gibraltar"
type input "Eastern Beach Road, Gibraltar"
type input "Gibraltar"
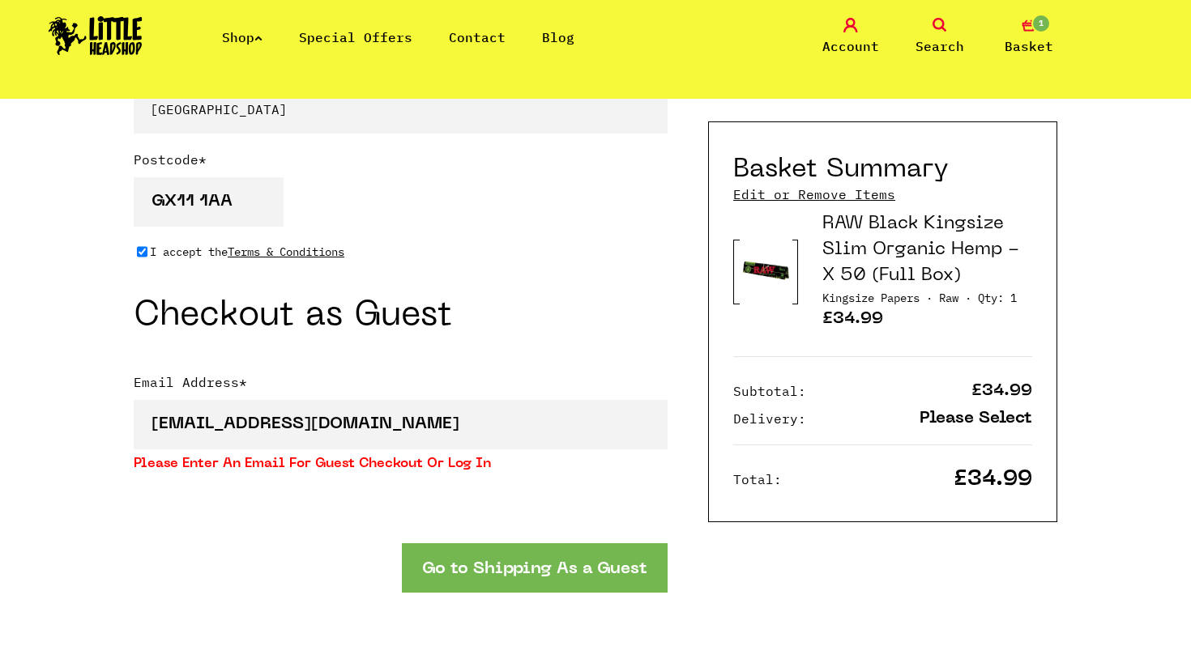
scroll to position [1354, 0]
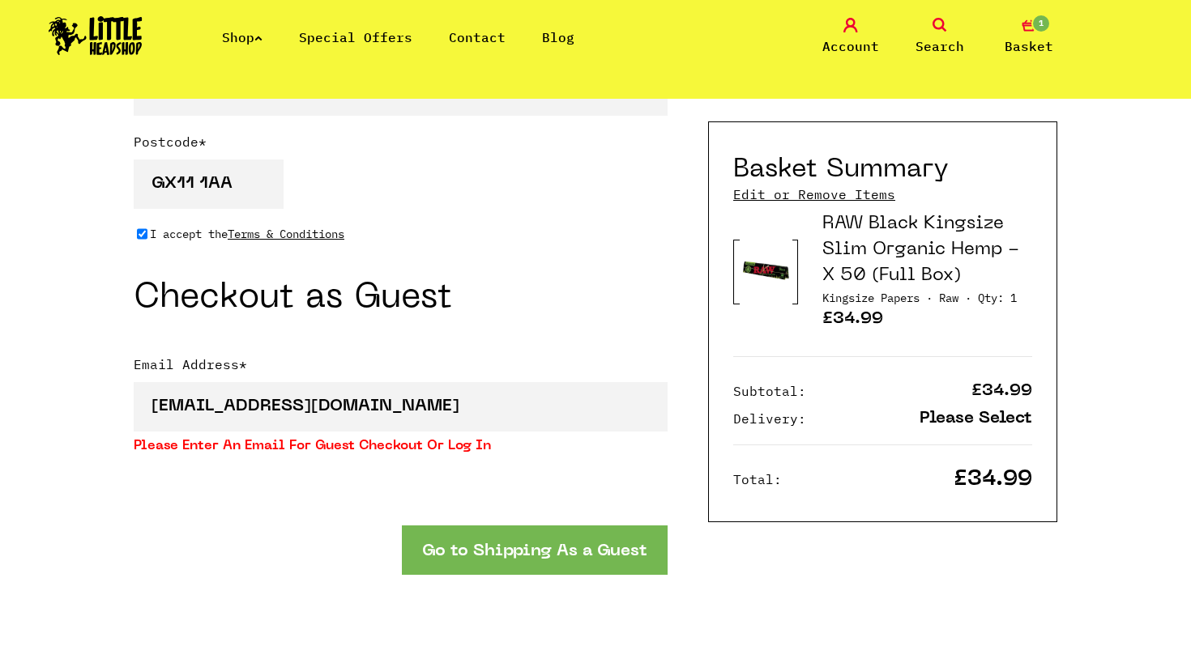
click at [480, 535] on button "Go to Shipping As a Guest" at bounding box center [535, 550] width 266 height 49
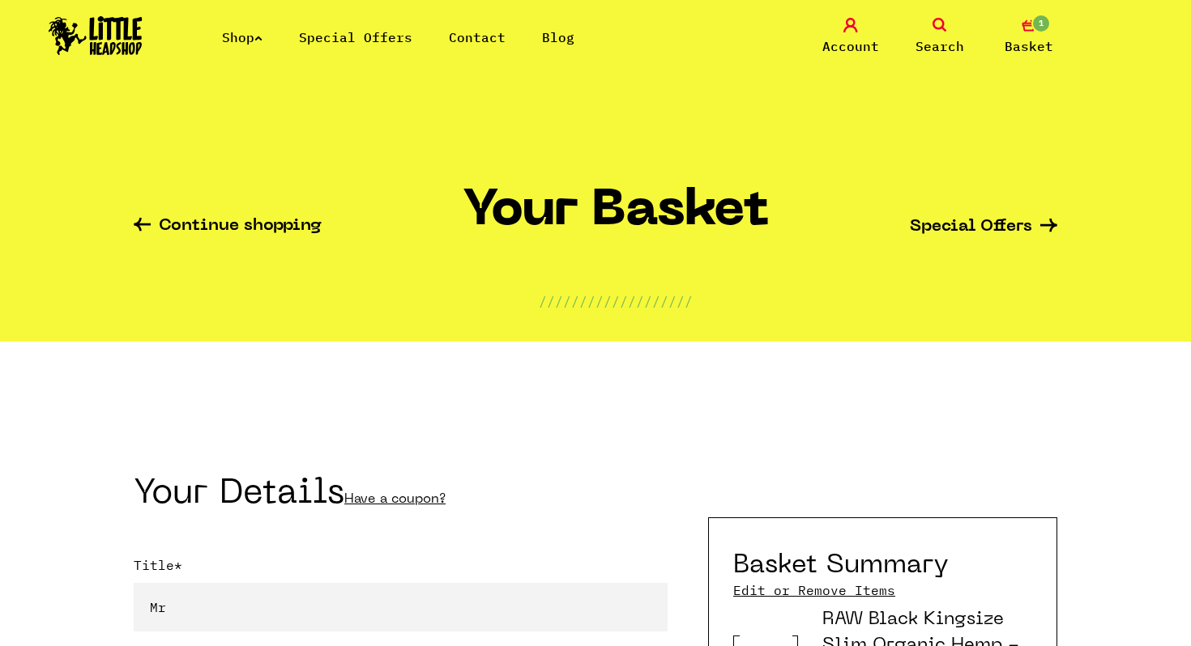
select select "mr"
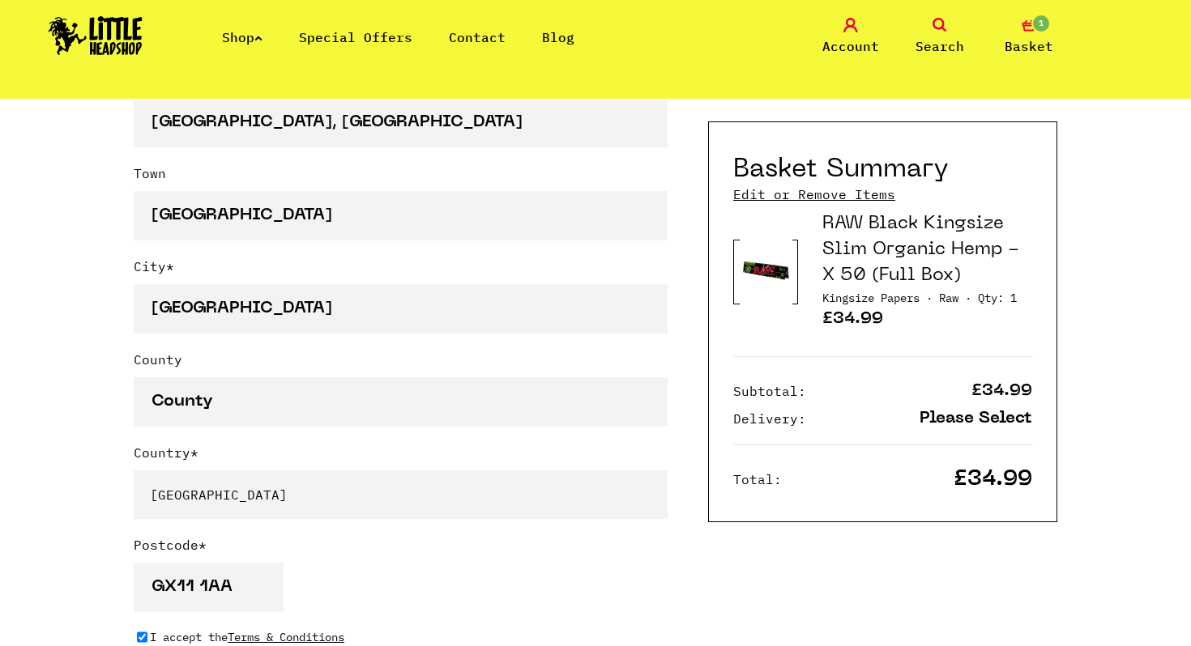
scroll to position [961, 0]
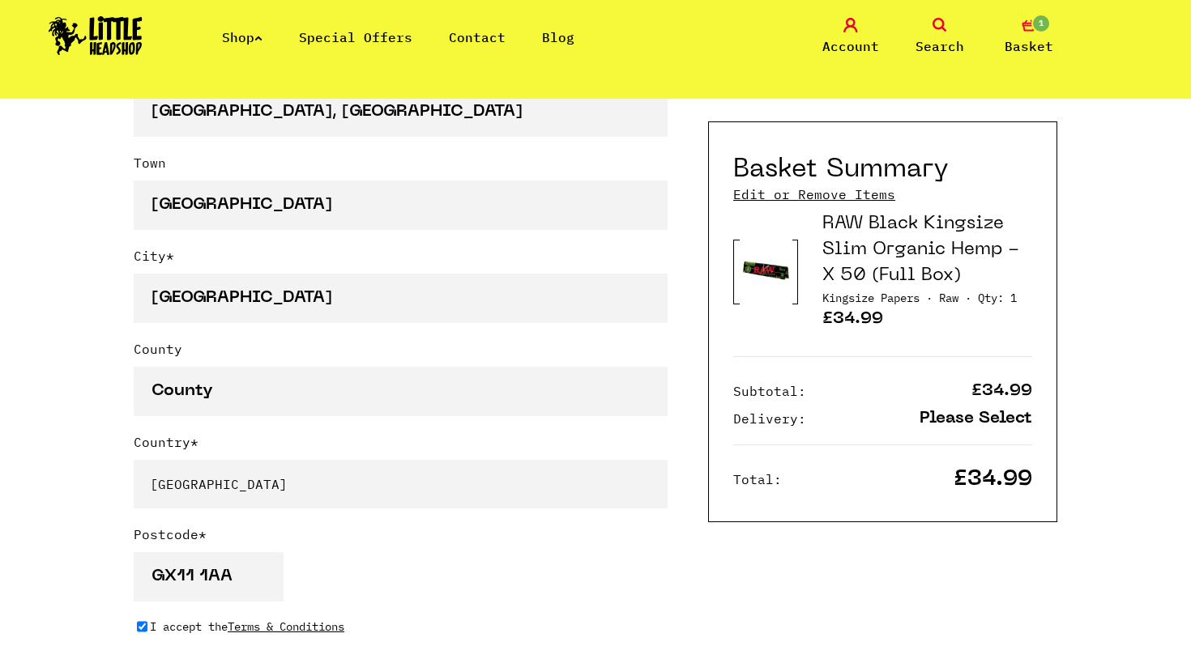
click at [279, 497] on select "-- Please Select -- United Kingdom Sweden Spain Slovenia Romania Portugal Polan…" at bounding box center [401, 484] width 534 height 49
select select "724"
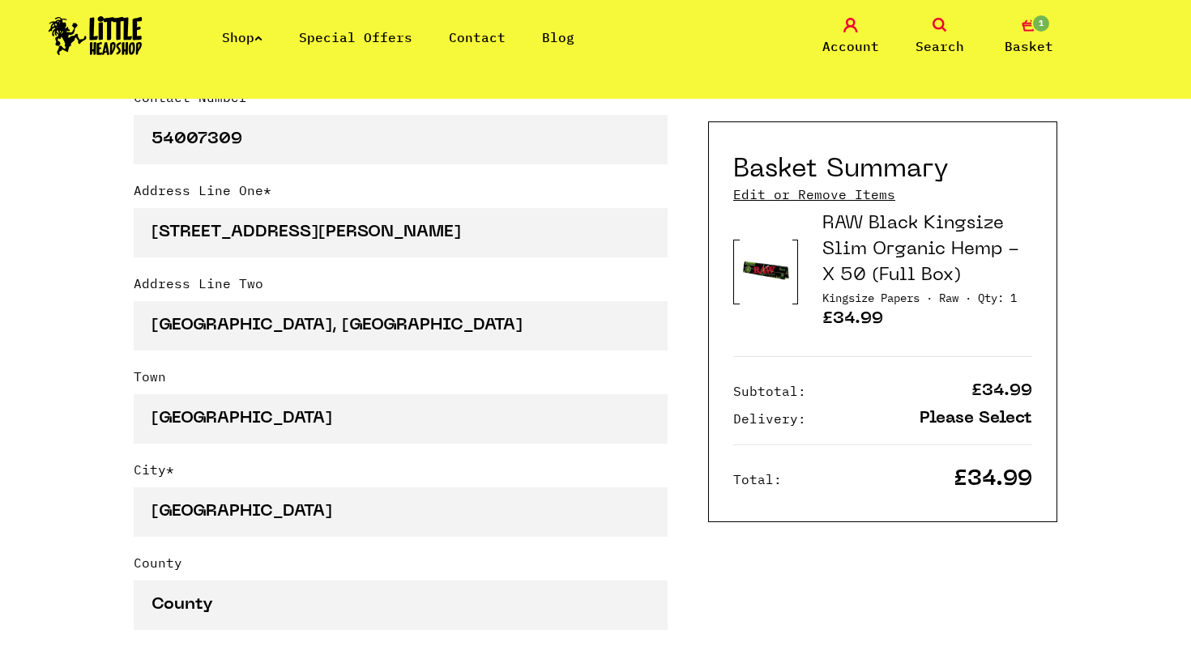
scroll to position [743, 0]
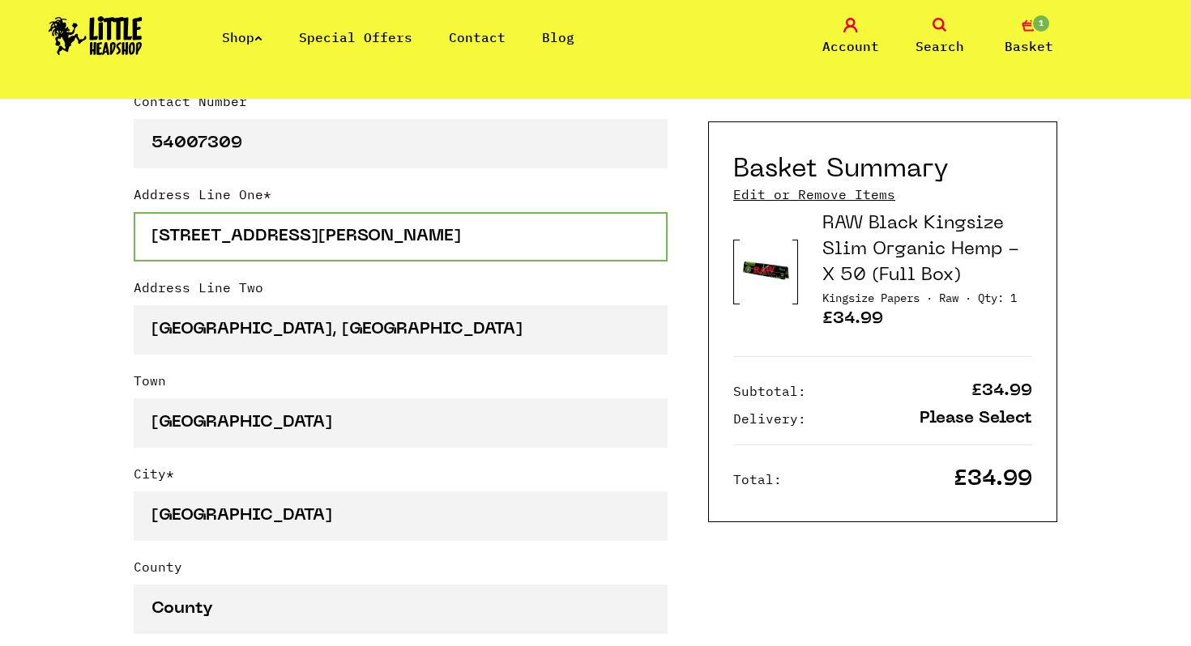
click at [204, 255] on input "1401, Block 4, Hassans Centenary Terraces, Eastern Beach Road, Gibraltar" at bounding box center [401, 236] width 534 height 49
click at [207, 244] on input "Address Line One *" at bounding box center [401, 236] width 534 height 49
type input "U-STOREIT,"
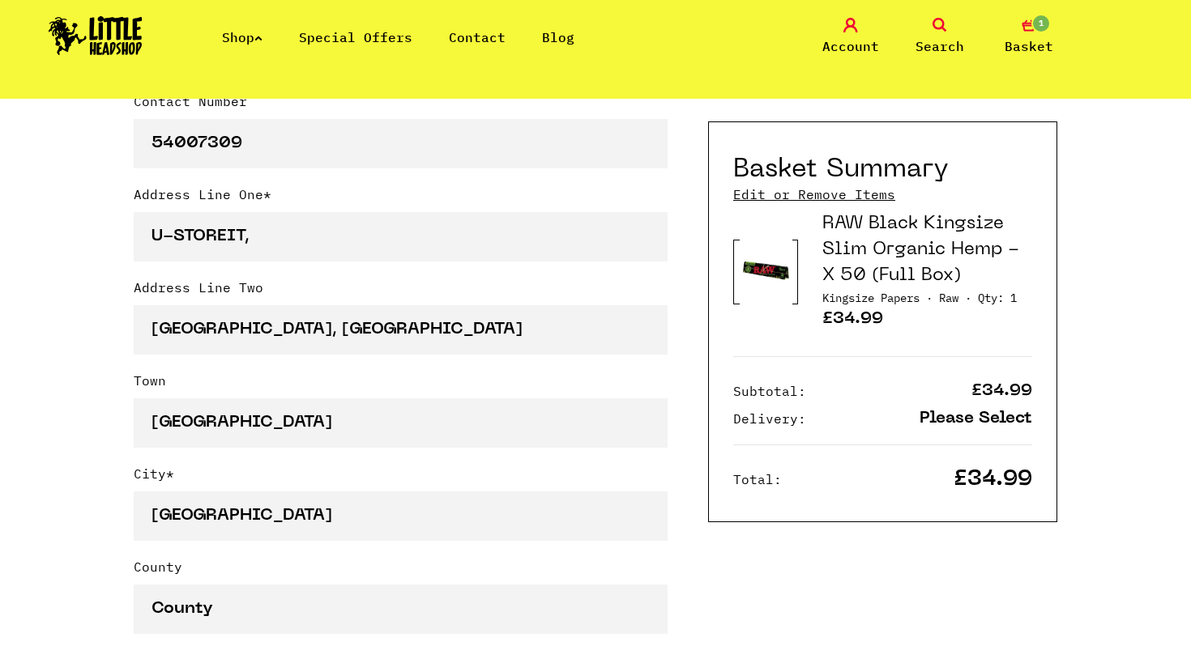
type input "La Linea,"
type input "La Linea de la Conception"
type input "Cadiz"
type input "11300"
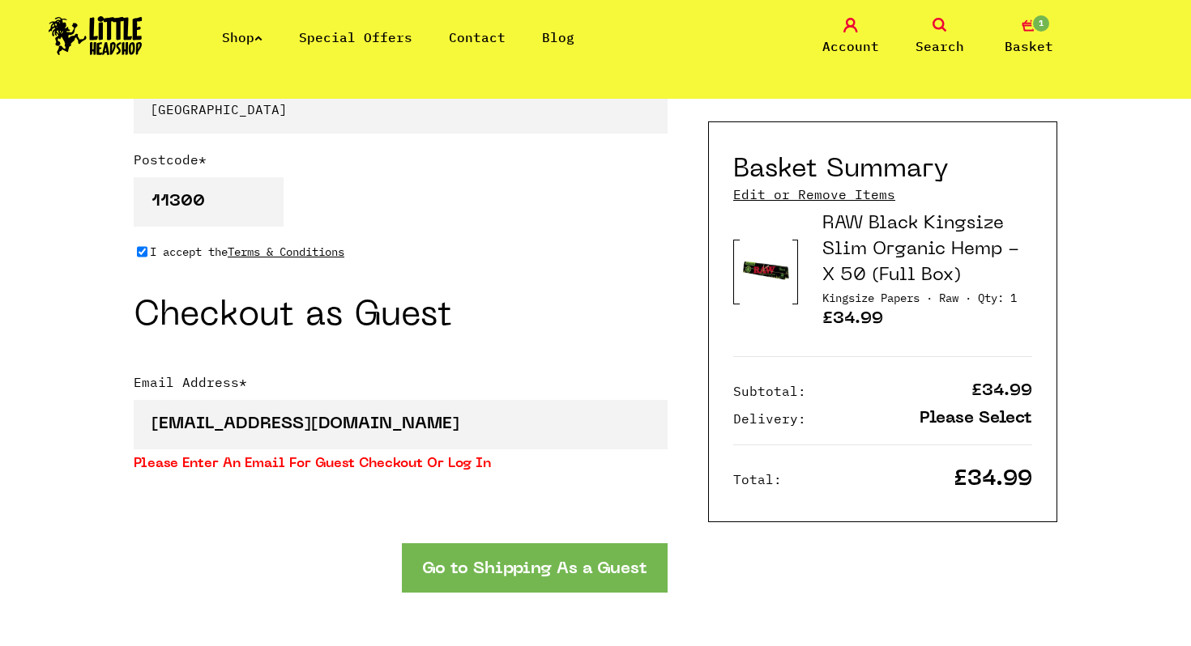
scroll to position [1391, 0]
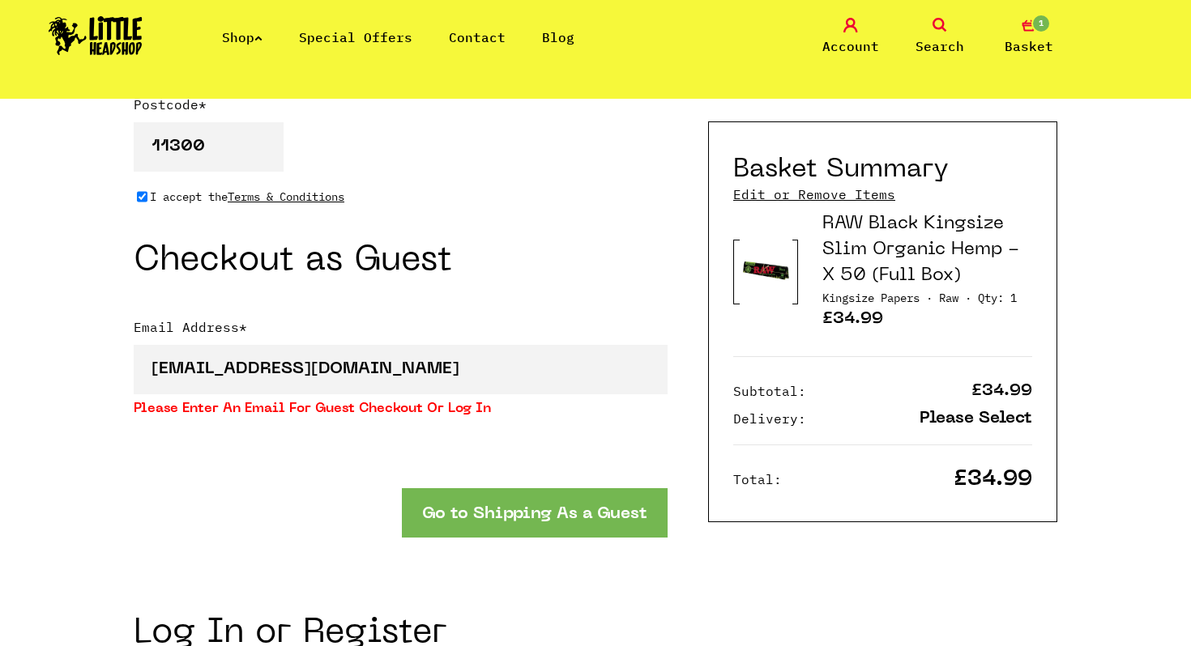
click at [497, 509] on button "Go to Shipping As a Guest" at bounding box center [535, 512] width 266 height 49
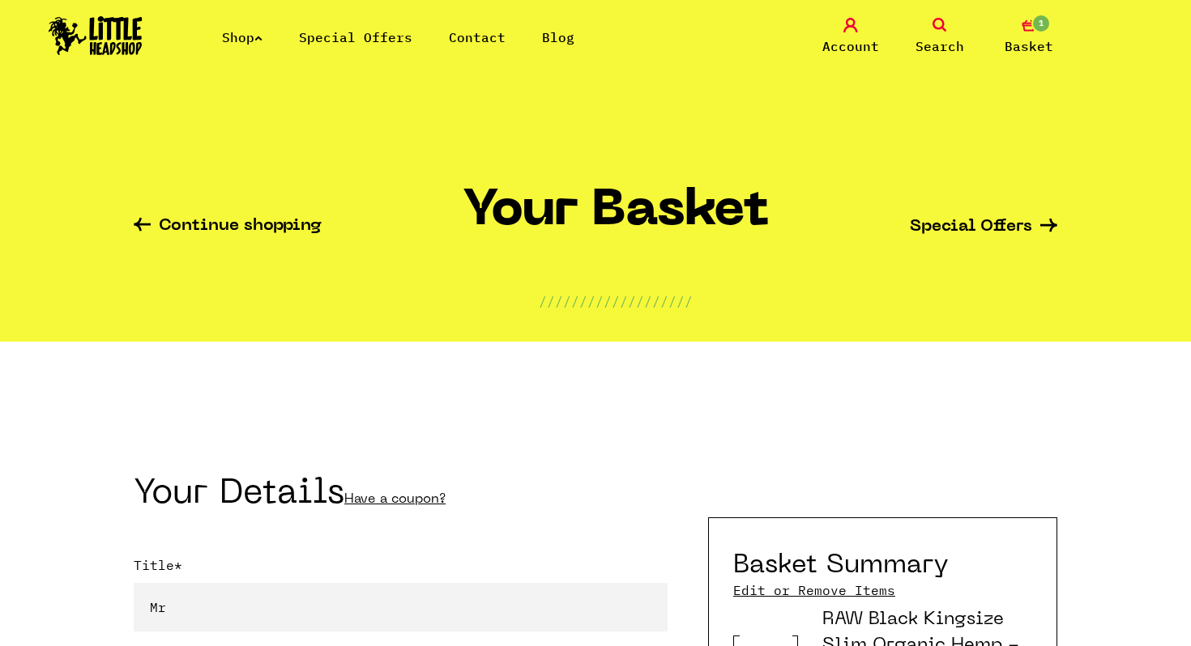
select select "mr"
select select "724"
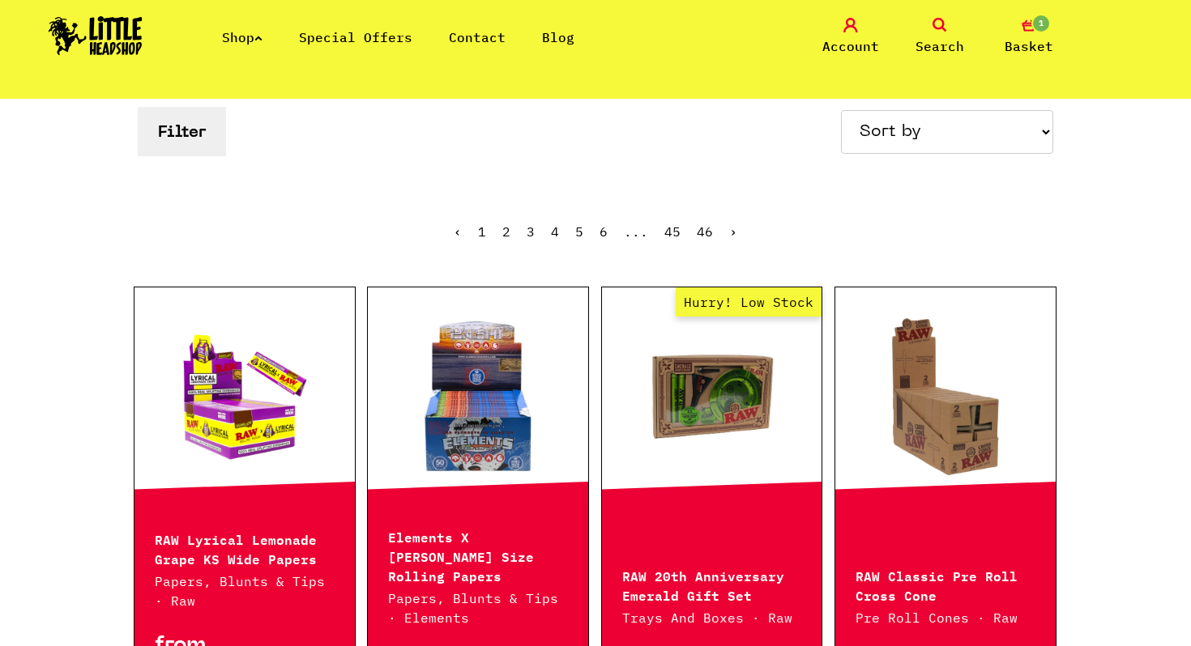
scroll to position [234, 0]
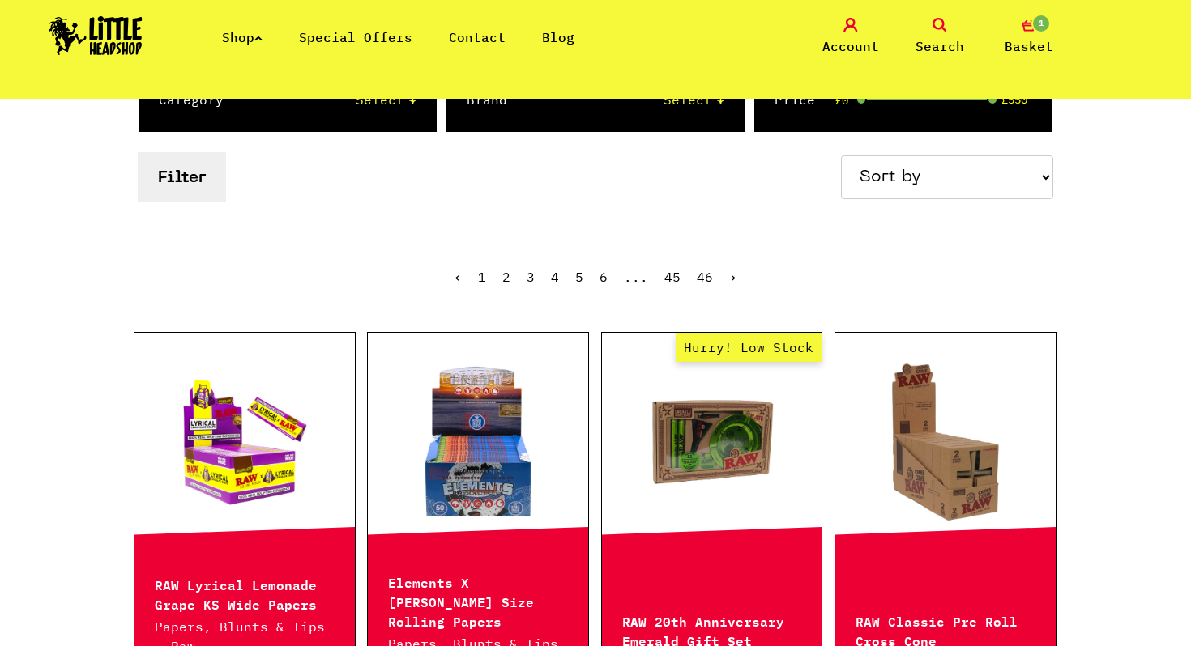
click at [254, 36] on link "Shop" at bounding box center [242, 37] width 41 height 16
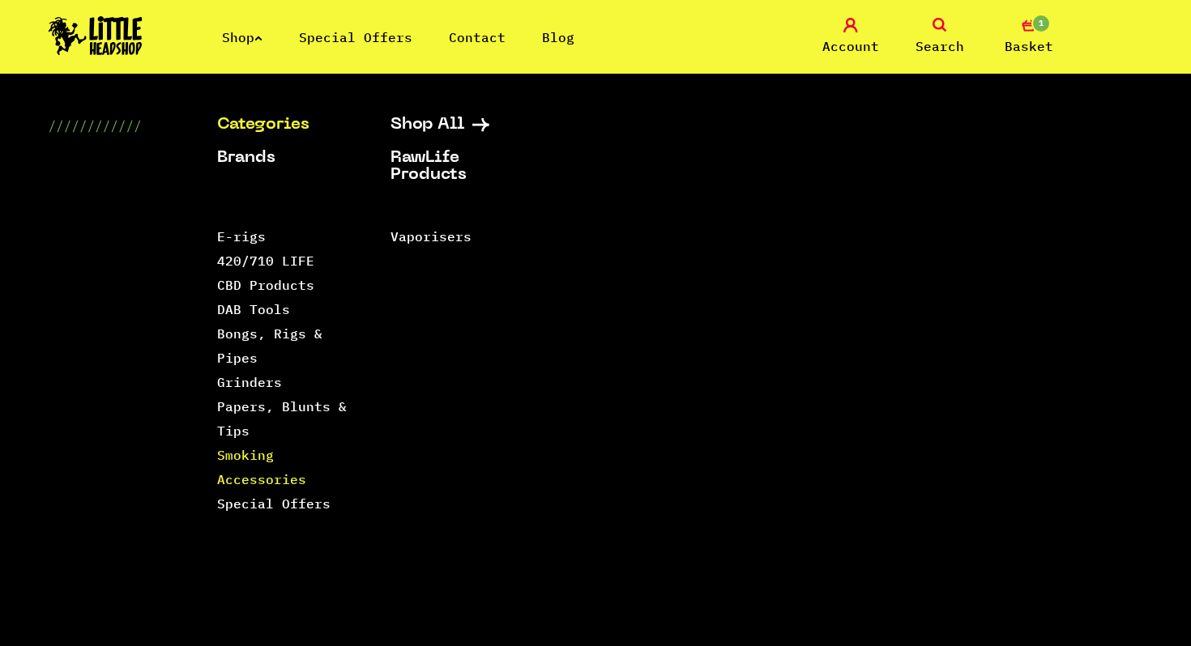
click at [243, 476] on link "Smoking Accessories" at bounding box center [261, 467] width 89 height 41
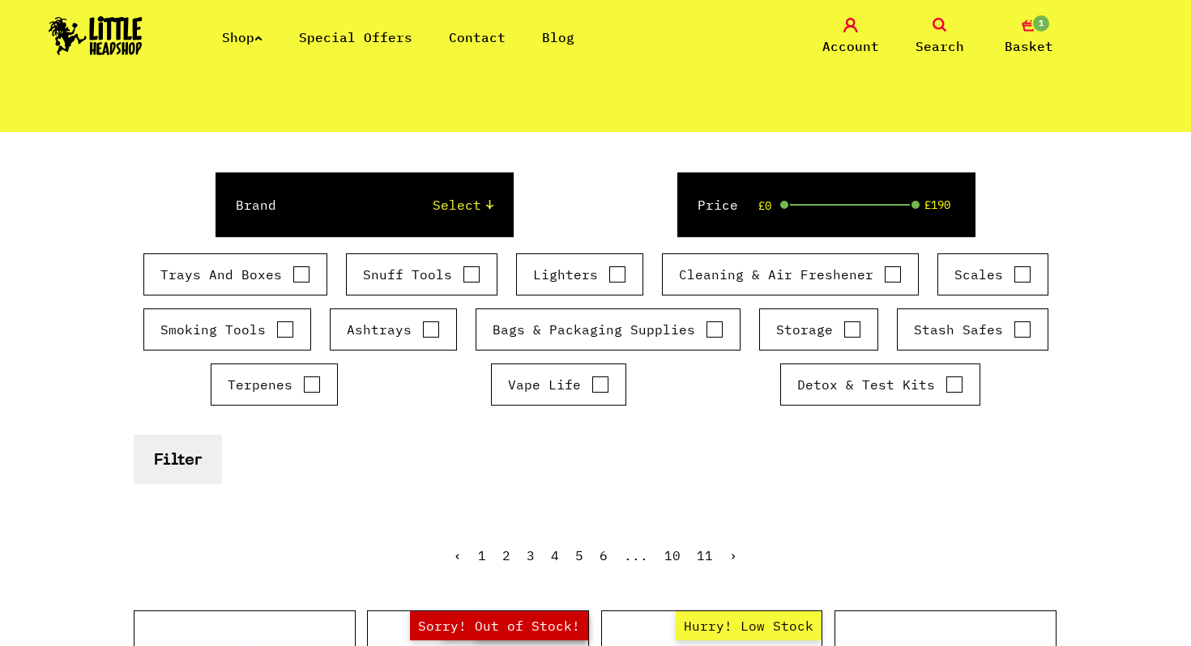
scroll to position [184, 0]
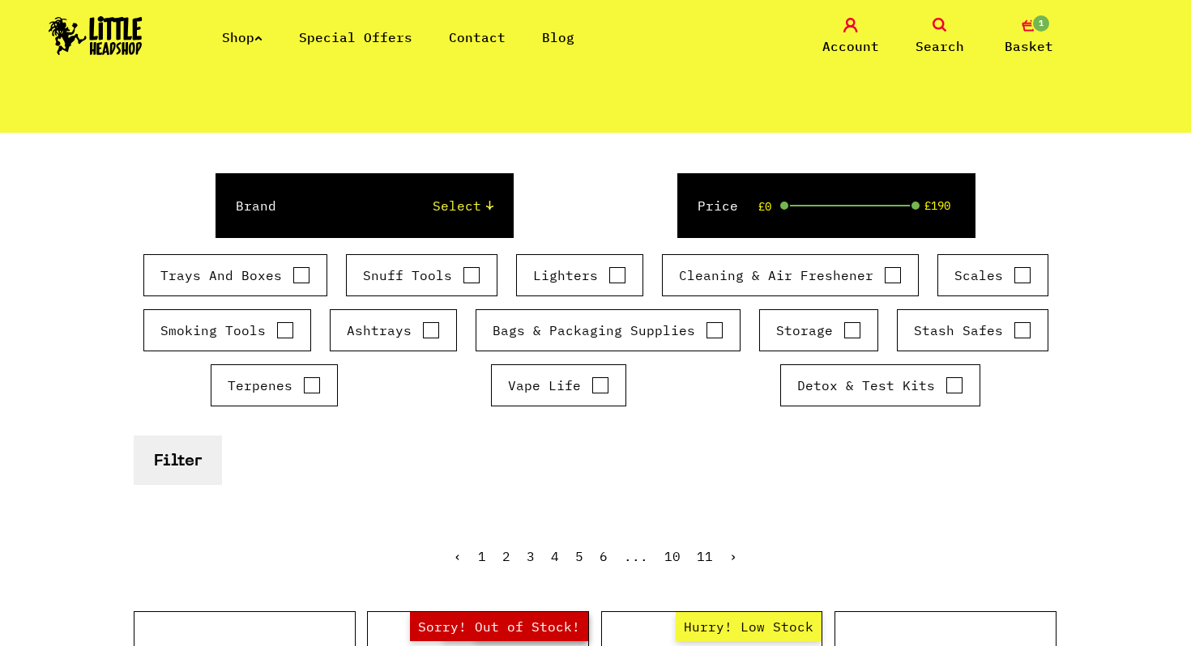
click at [284, 325] on input "Smoking Tools" at bounding box center [285, 330] width 18 height 16
checkbox input "true"
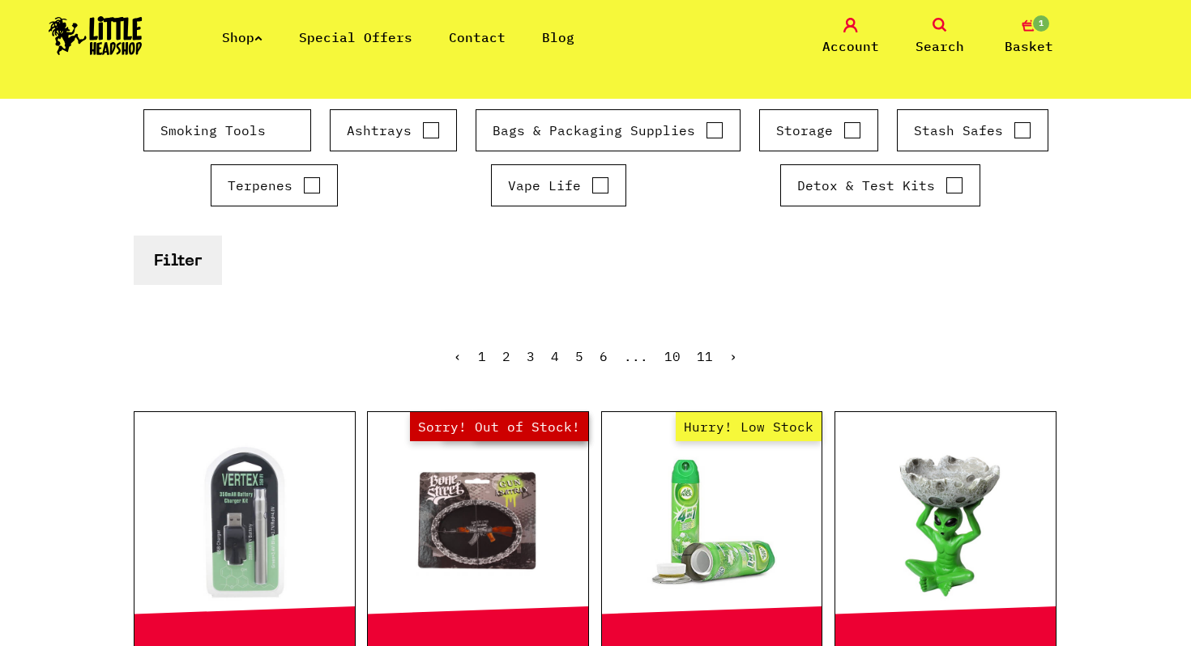
scroll to position [362, 0]
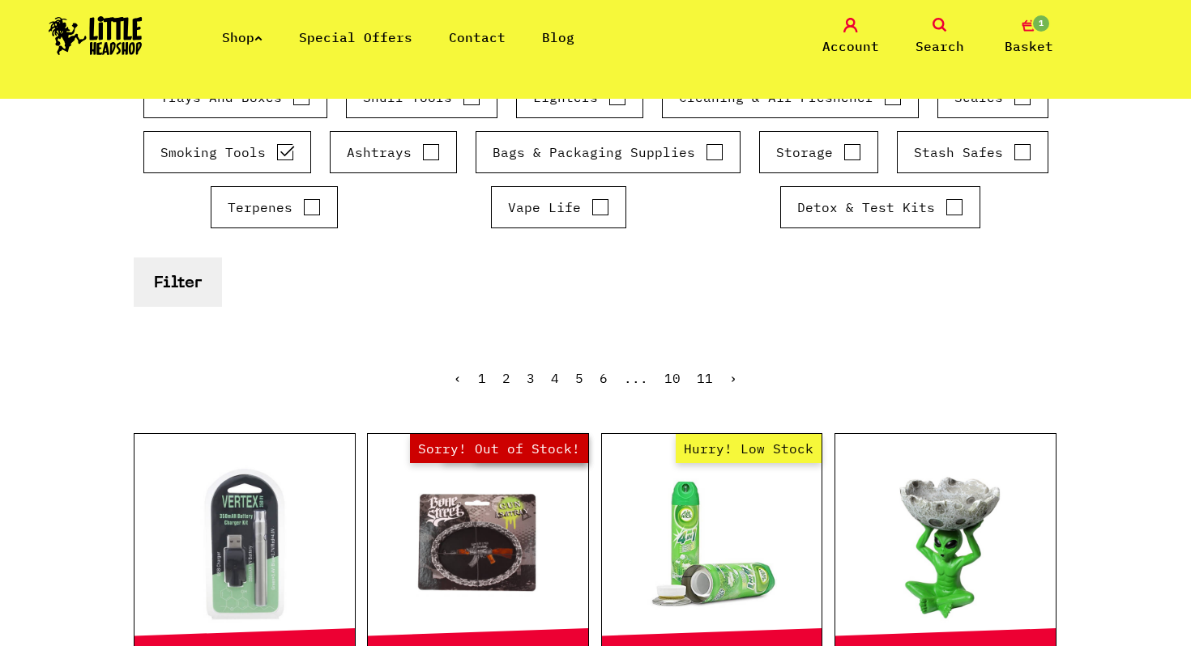
click at [176, 289] on button "Filter" at bounding box center [178, 282] width 88 height 49
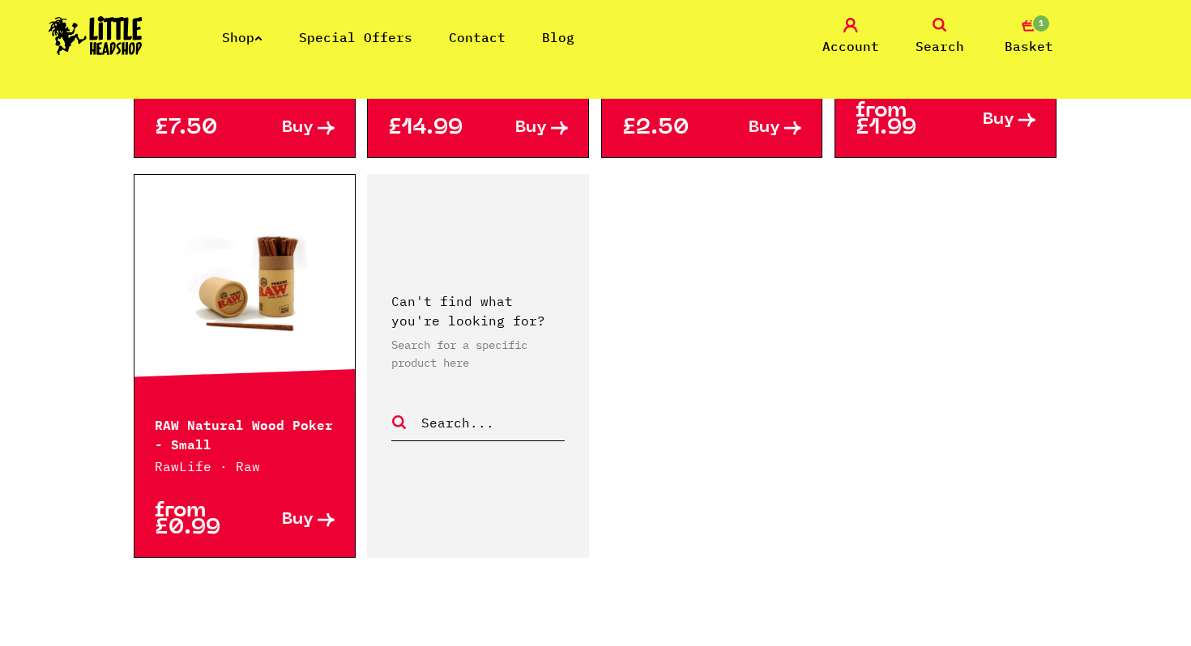
scroll to position [2674, 0]
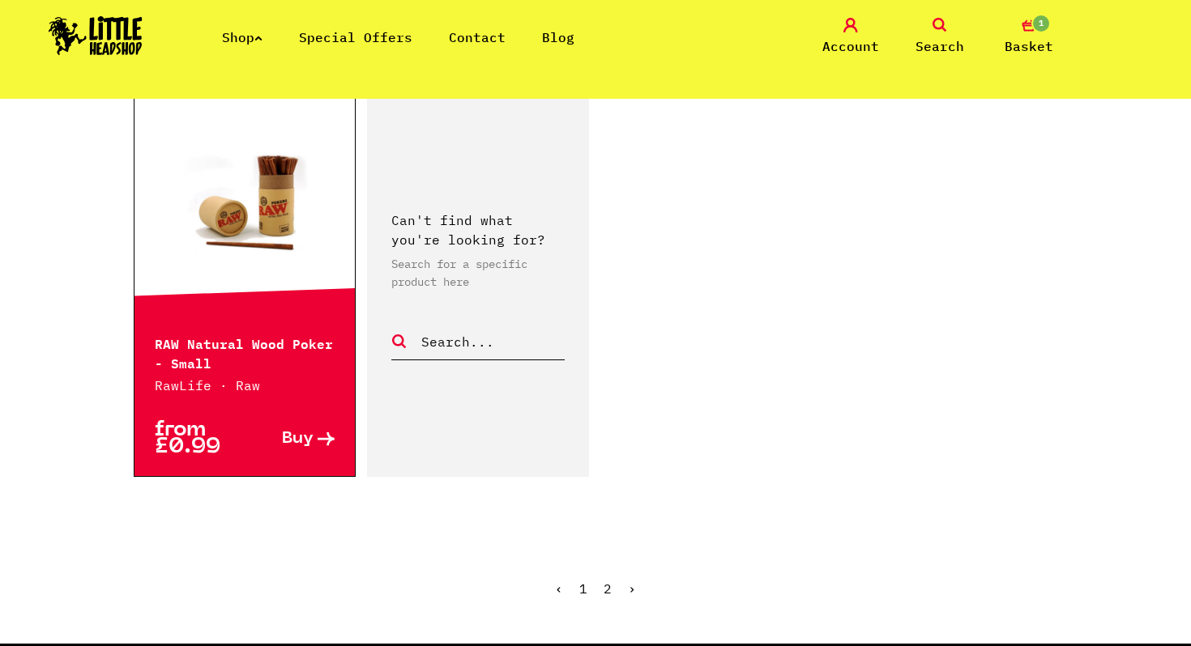
click at [610, 586] on link "2" at bounding box center [607, 589] width 8 height 16
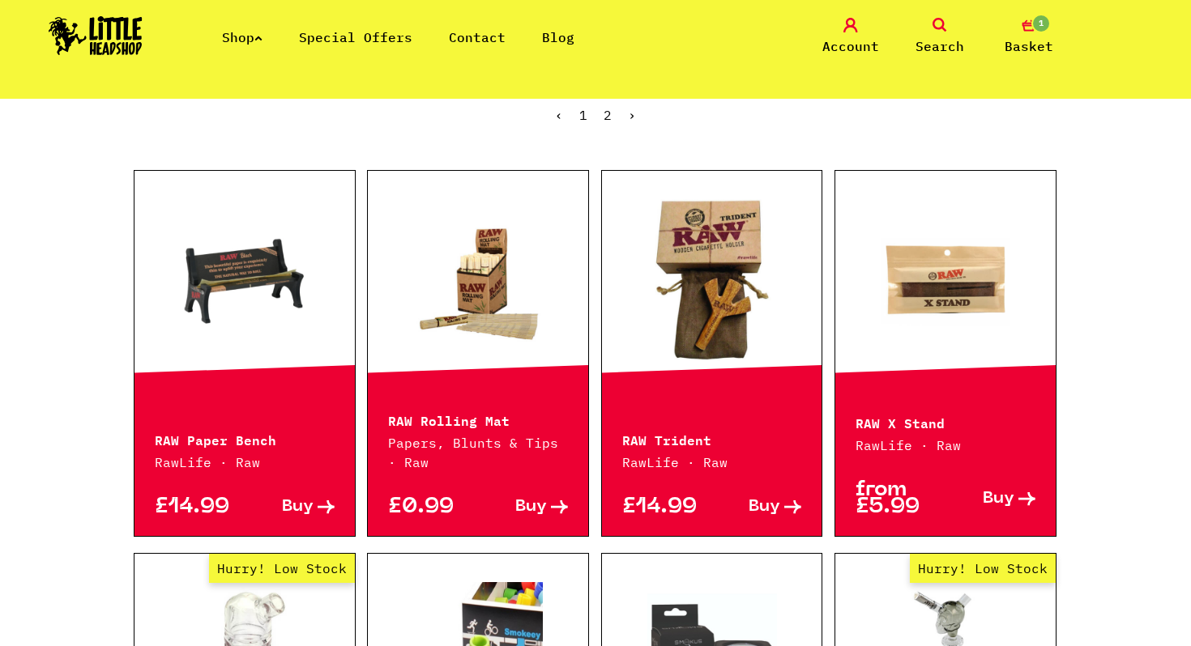
scroll to position [604, 0]
